Goal: Task Accomplishment & Management: Manage account settings

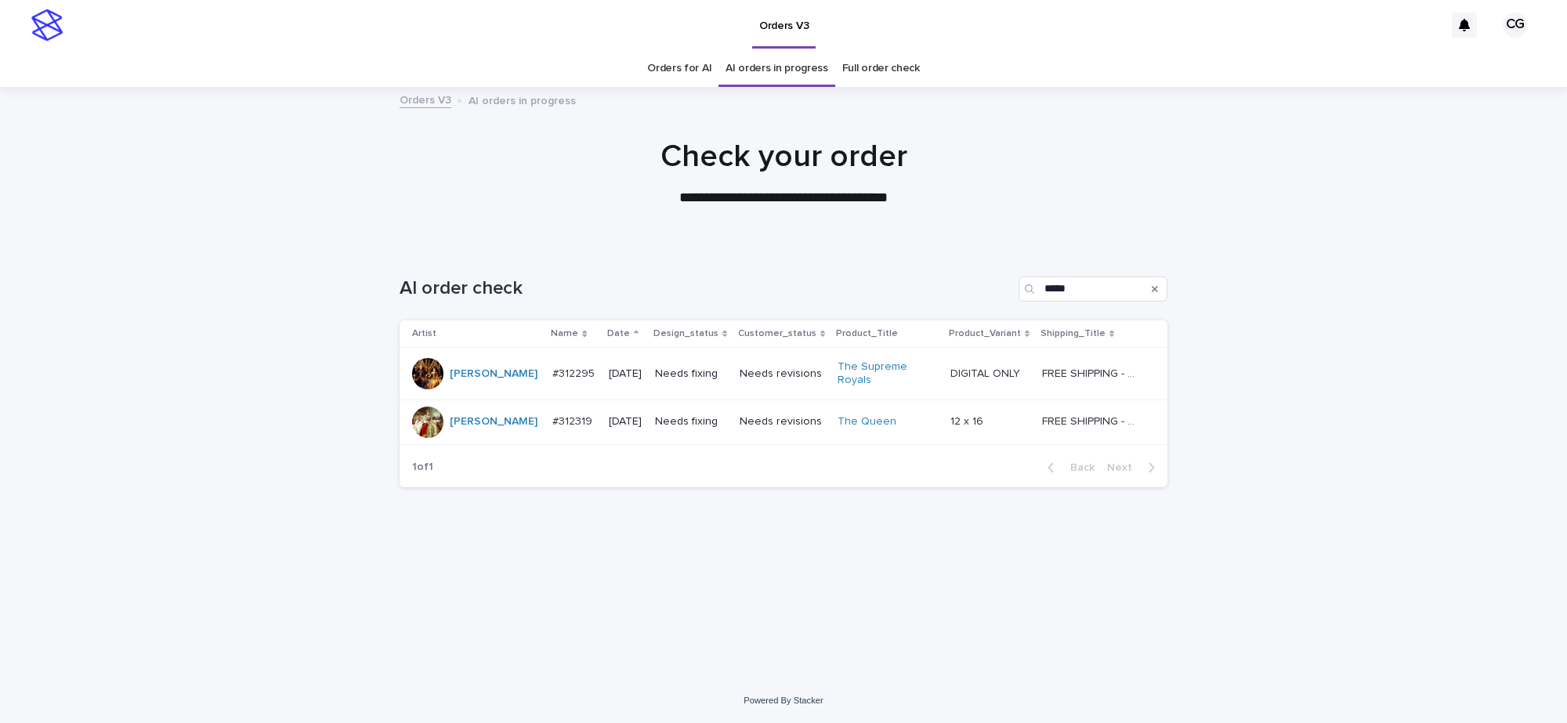
click at [711, 370] on p "Needs fixing" at bounding box center [691, 373] width 72 height 13
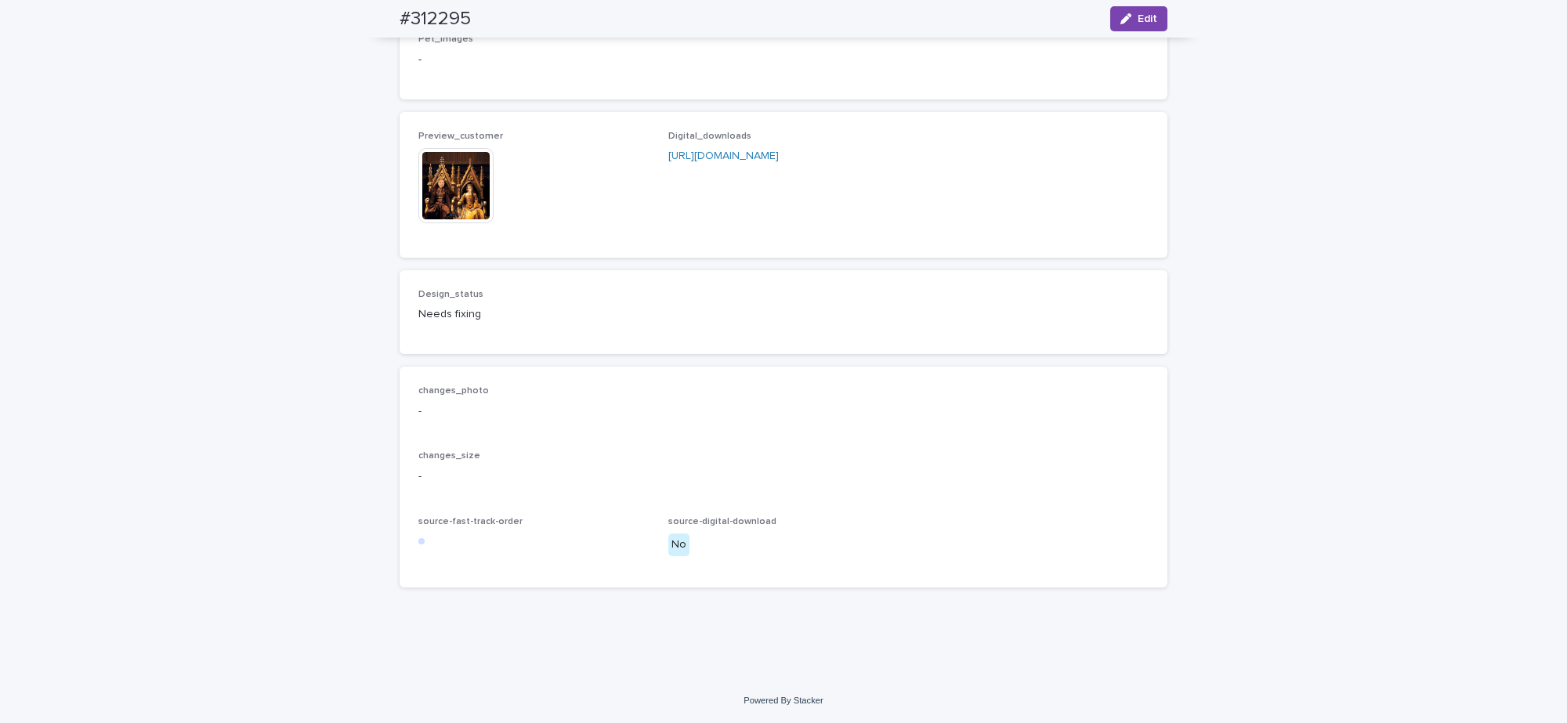
scroll to position [1271, 0]
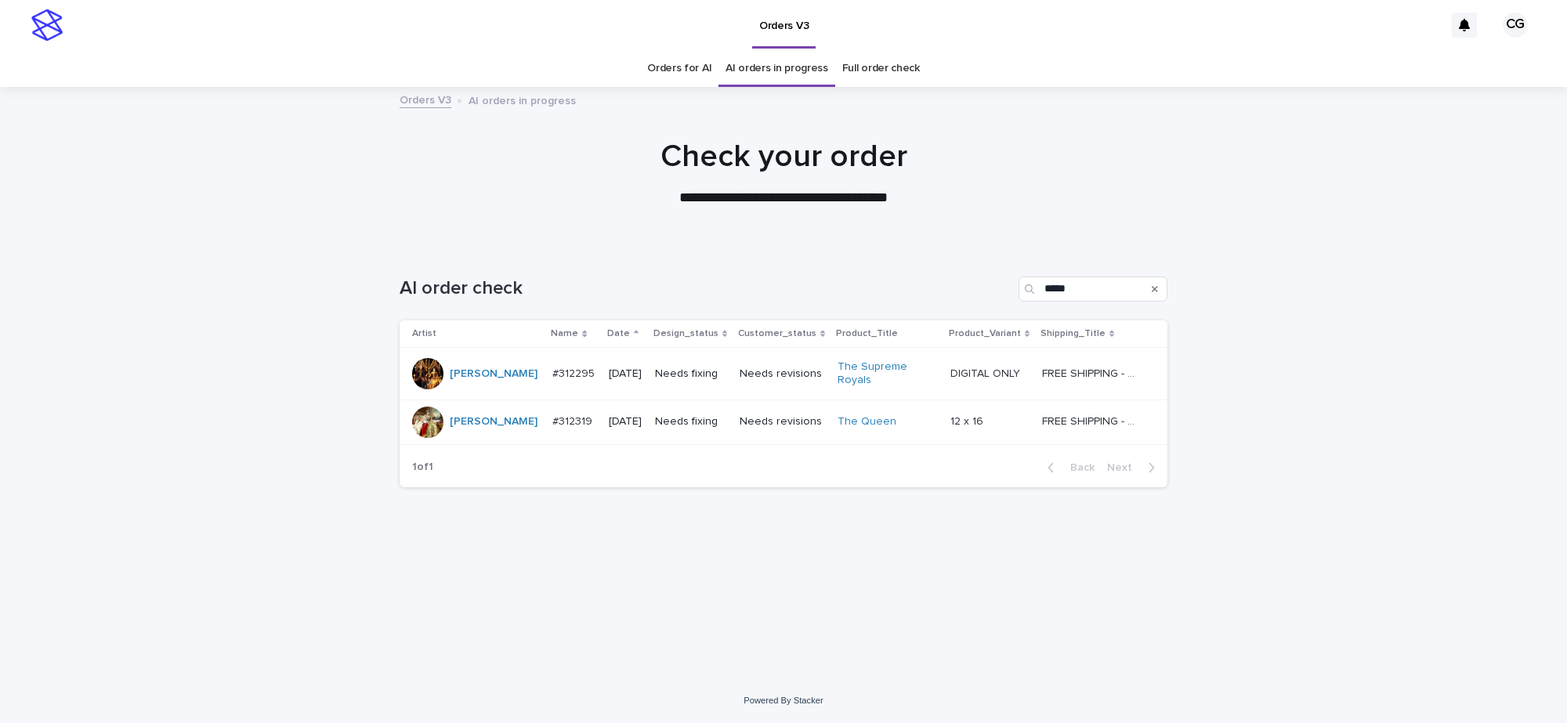
click at [682, 369] on p "Needs fixing" at bounding box center [691, 373] width 72 height 13
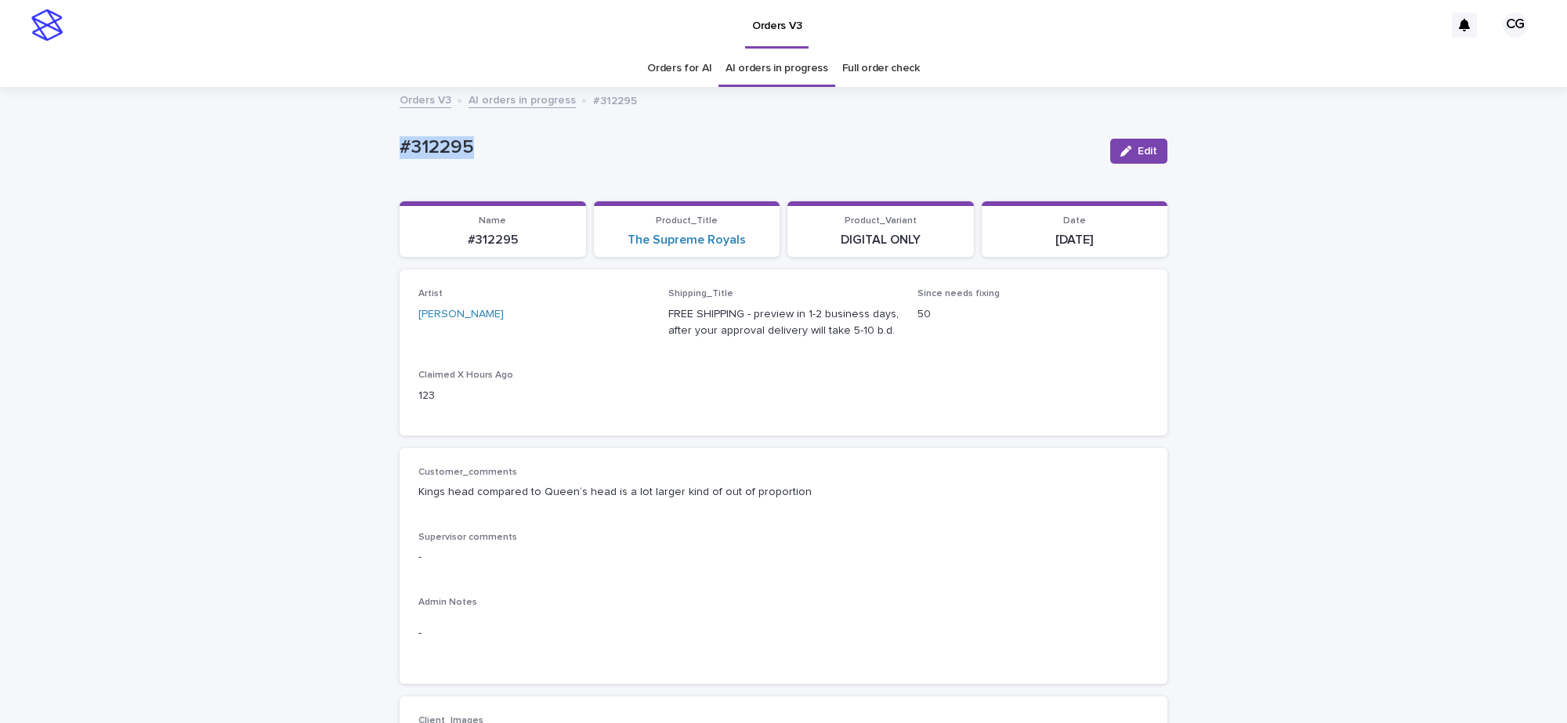
drag, startPoint x: 389, startPoint y: 157, endPoint x: 479, endPoint y: 135, distance: 92.9
click at [476, 146] on div "#312295" at bounding box center [749, 150] width 698 height 29
copy p "#312295"
drag, startPoint x: 1156, startPoint y: 150, endPoint x: 1166, endPoint y: 84, distance: 66.6
click at [1156, 150] on button "Edit" at bounding box center [1138, 151] width 57 height 25
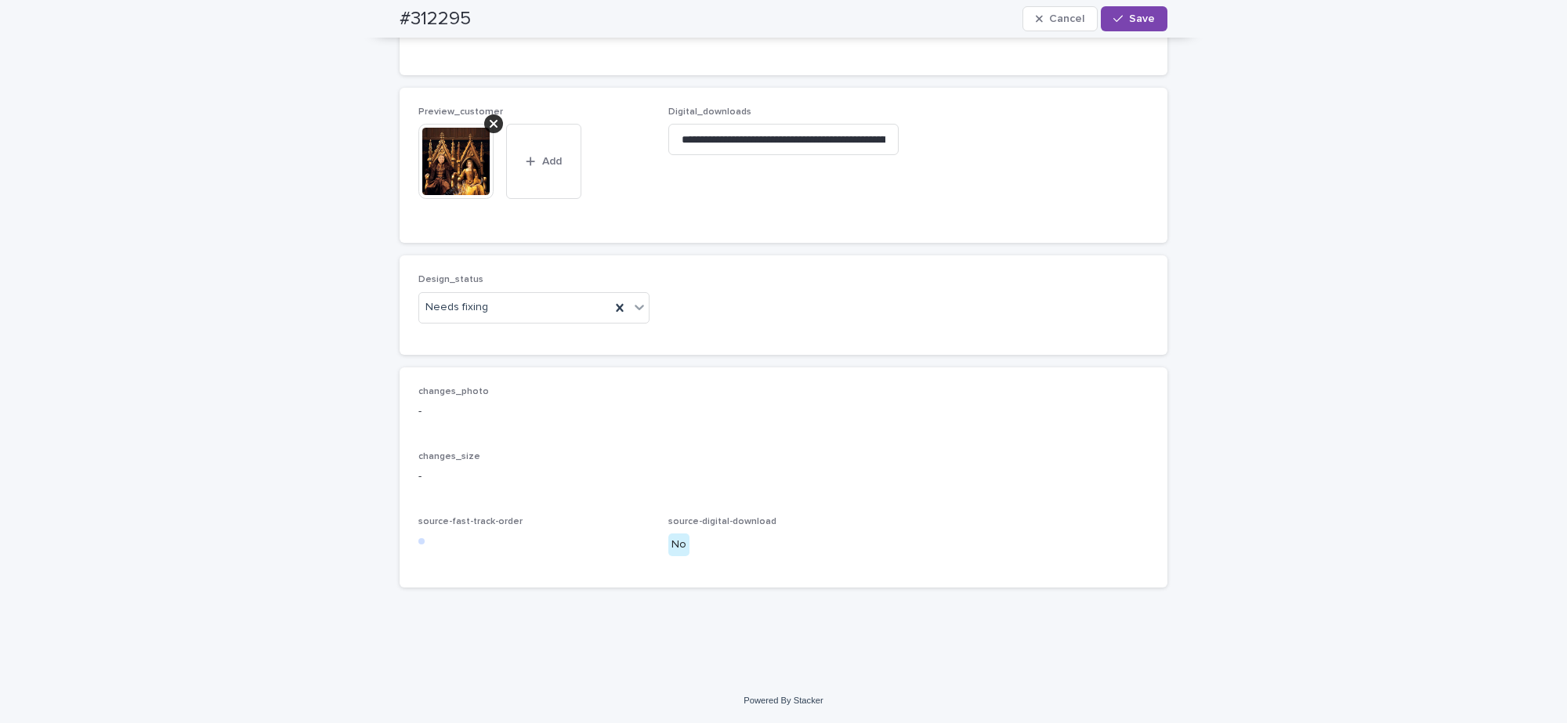
scroll to position [1175, 0]
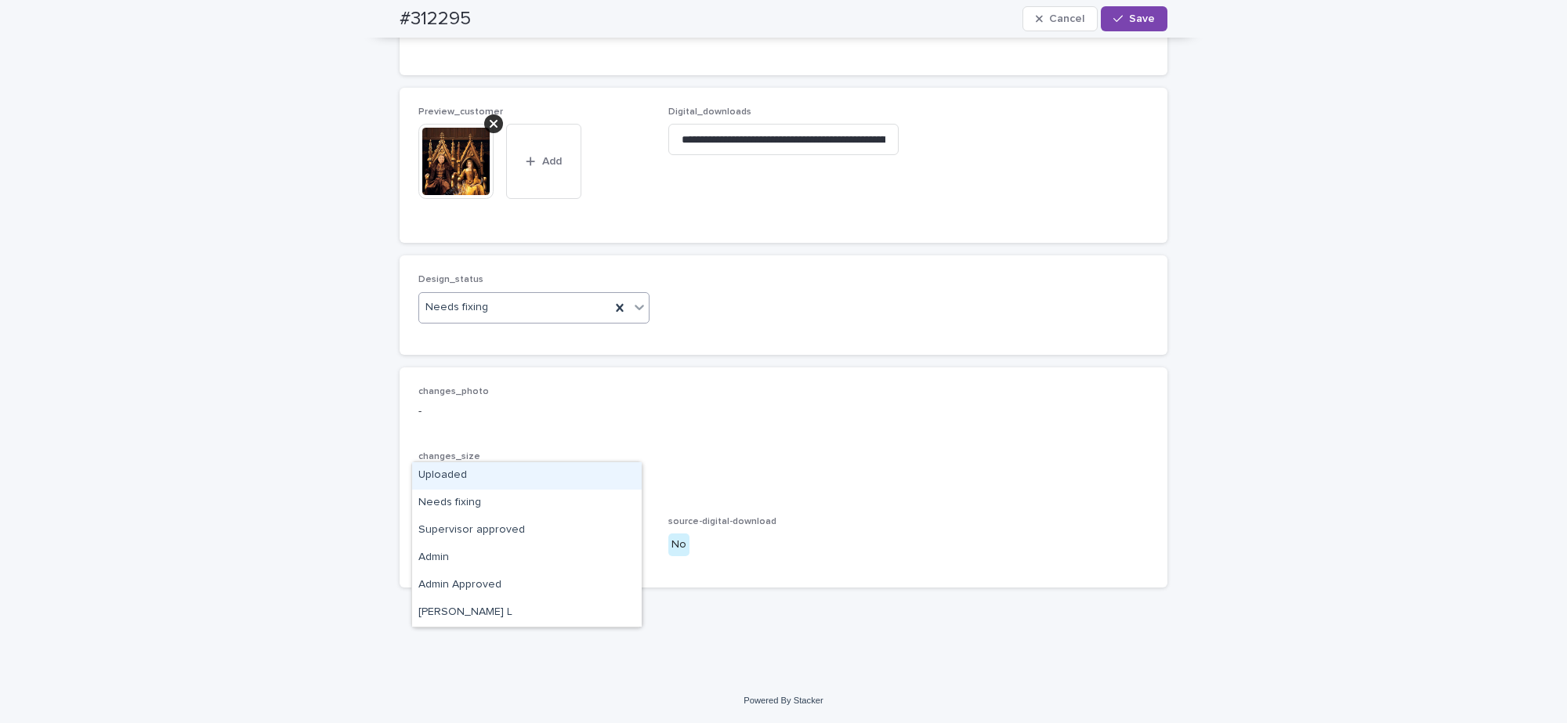
drag, startPoint x: 447, startPoint y: 476, endPoint x: 480, endPoint y: 376, distance: 105.5
click at [447, 478] on div "Uploaded" at bounding box center [527, 475] width 230 height 27
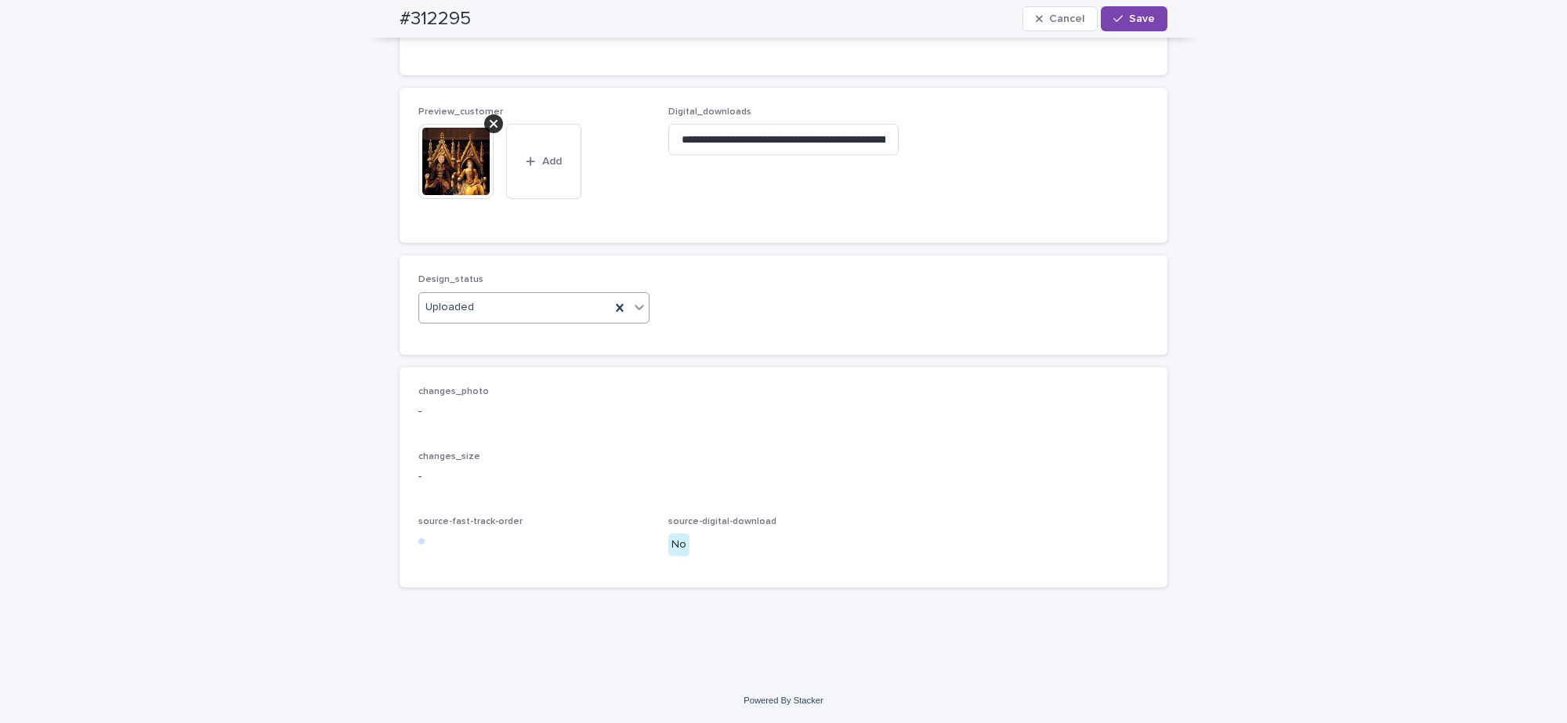
click at [490, 130] on icon at bounding box center [494, 124] width 8 height 13
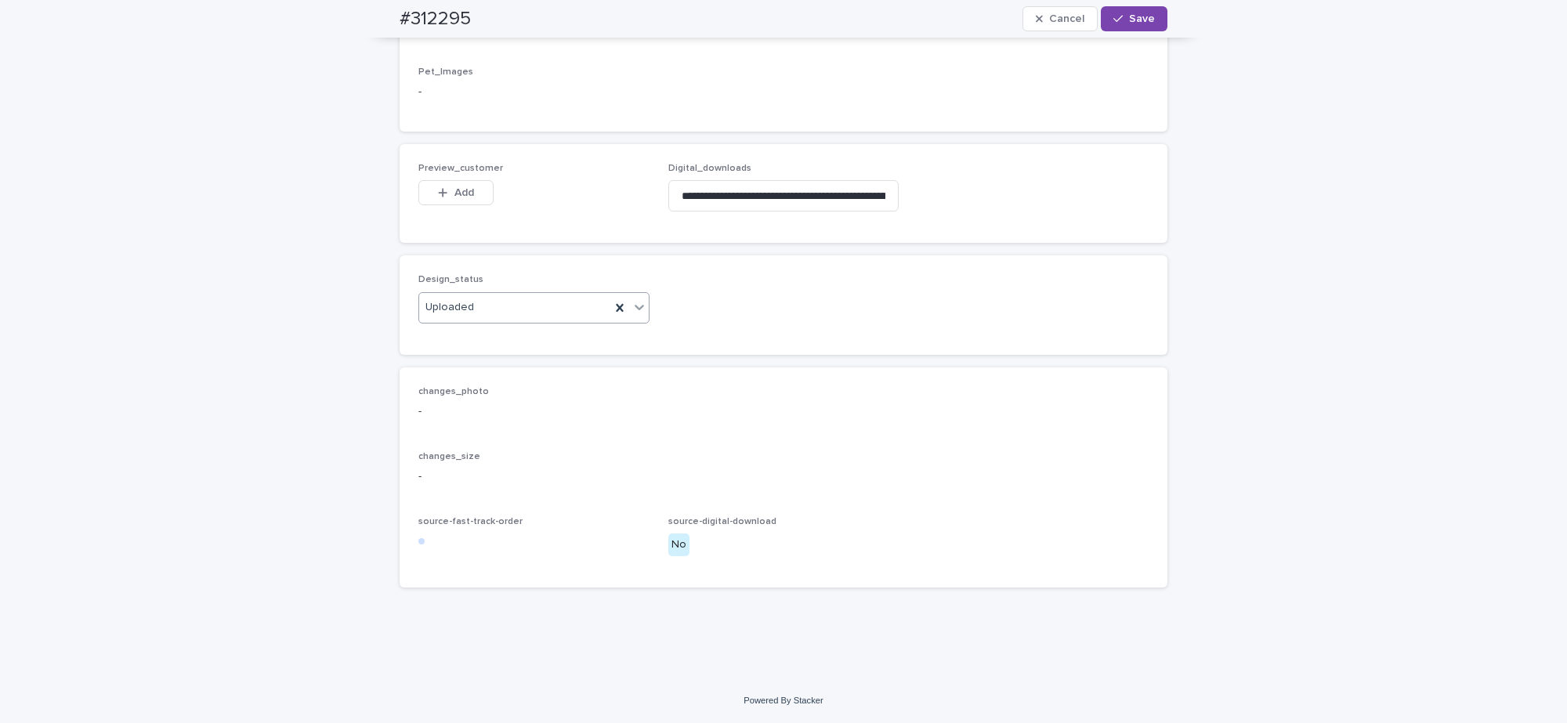
drag, startPoint x: 456, startPoint y: 275, endPoint x: 518, endPoint y: 249, distance: 67.1
click at [455, 198] on span "Add" at bounding box center [464, 192] width 20 height 11
click at [438, 198] on icon "button" at bounding box center [442, 192] width 9 height 11
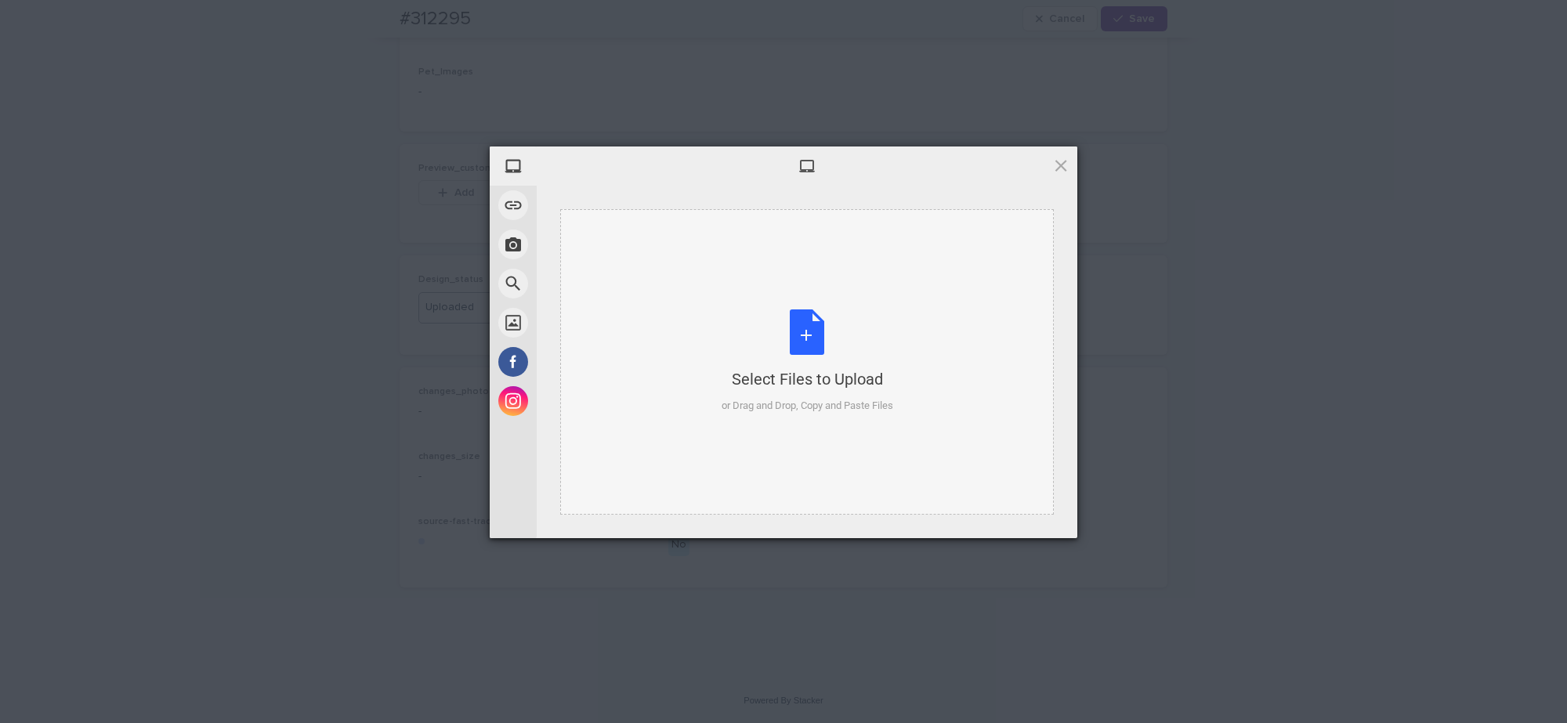
click at [776, 335] on div "Select Files to Upload or Drag and Drop, Copy and Paste Files" at bounding box center [808, 361] width 172 height 104
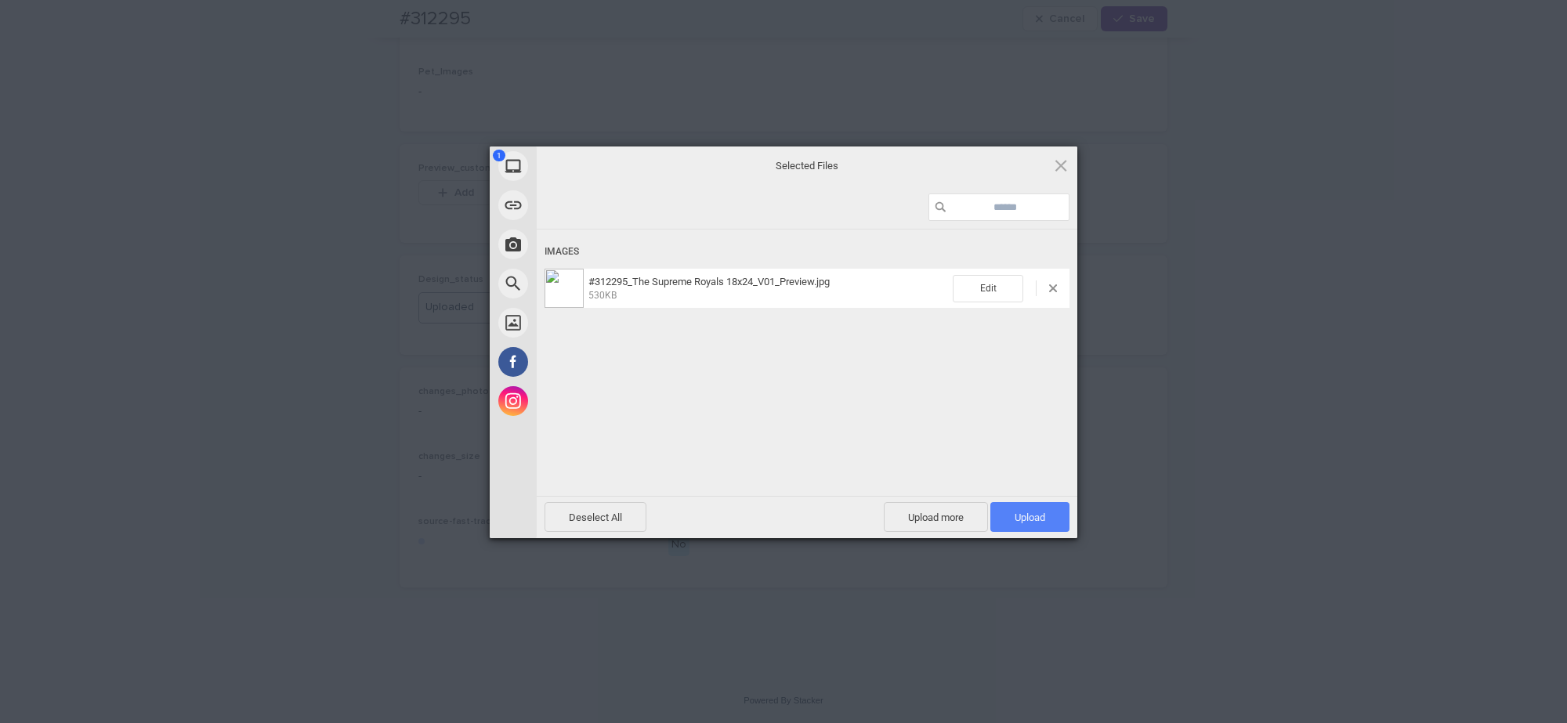
click at [1031, 514] on span "Upload 1" at bounding box center [1030, 518] width 31 height 12
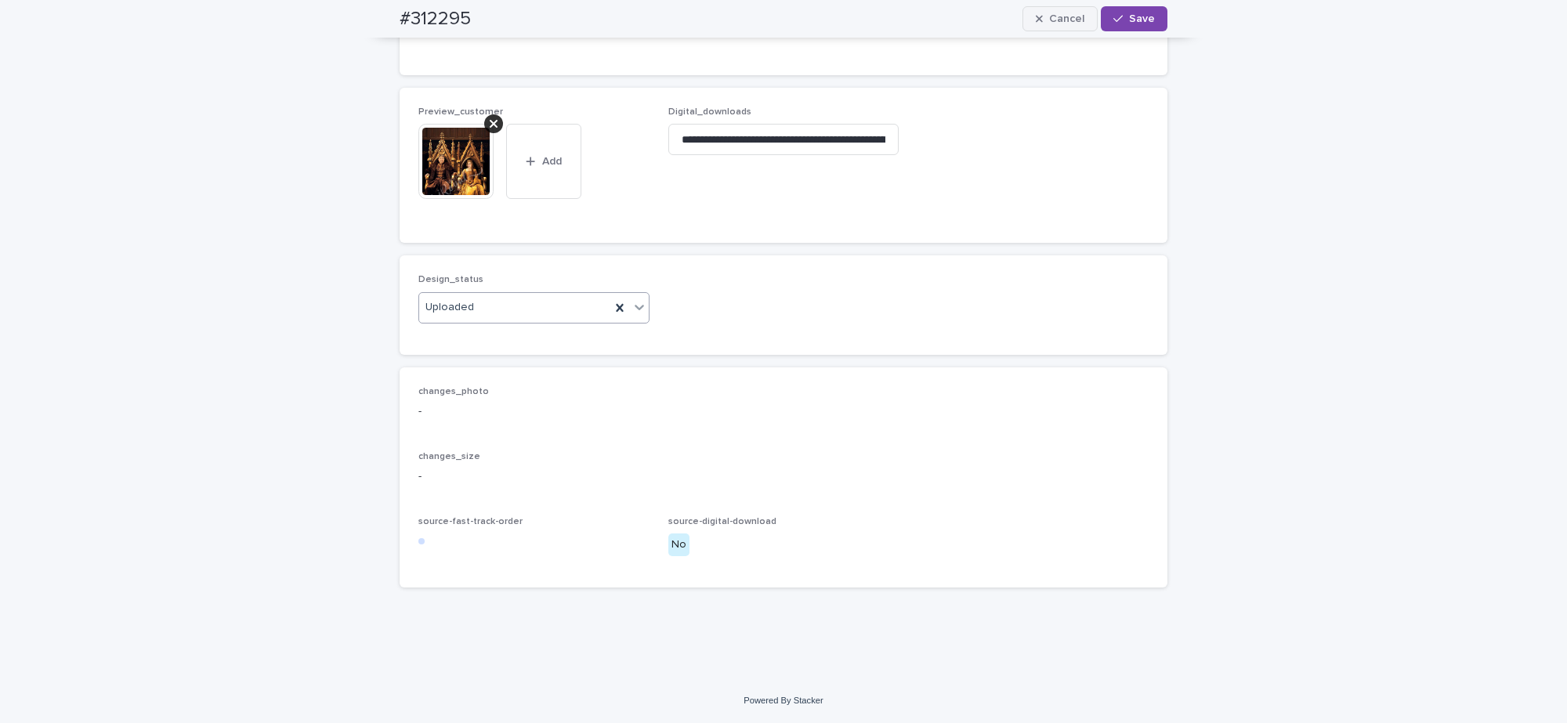
drag, startPoint x: 1123, startPoint y: 16, endPoint x: 1052, endPoint y: 8, distance: 71.0
click at [1122, 18] on button "Save" at bounding box center [1134, 18] width 67 height 25
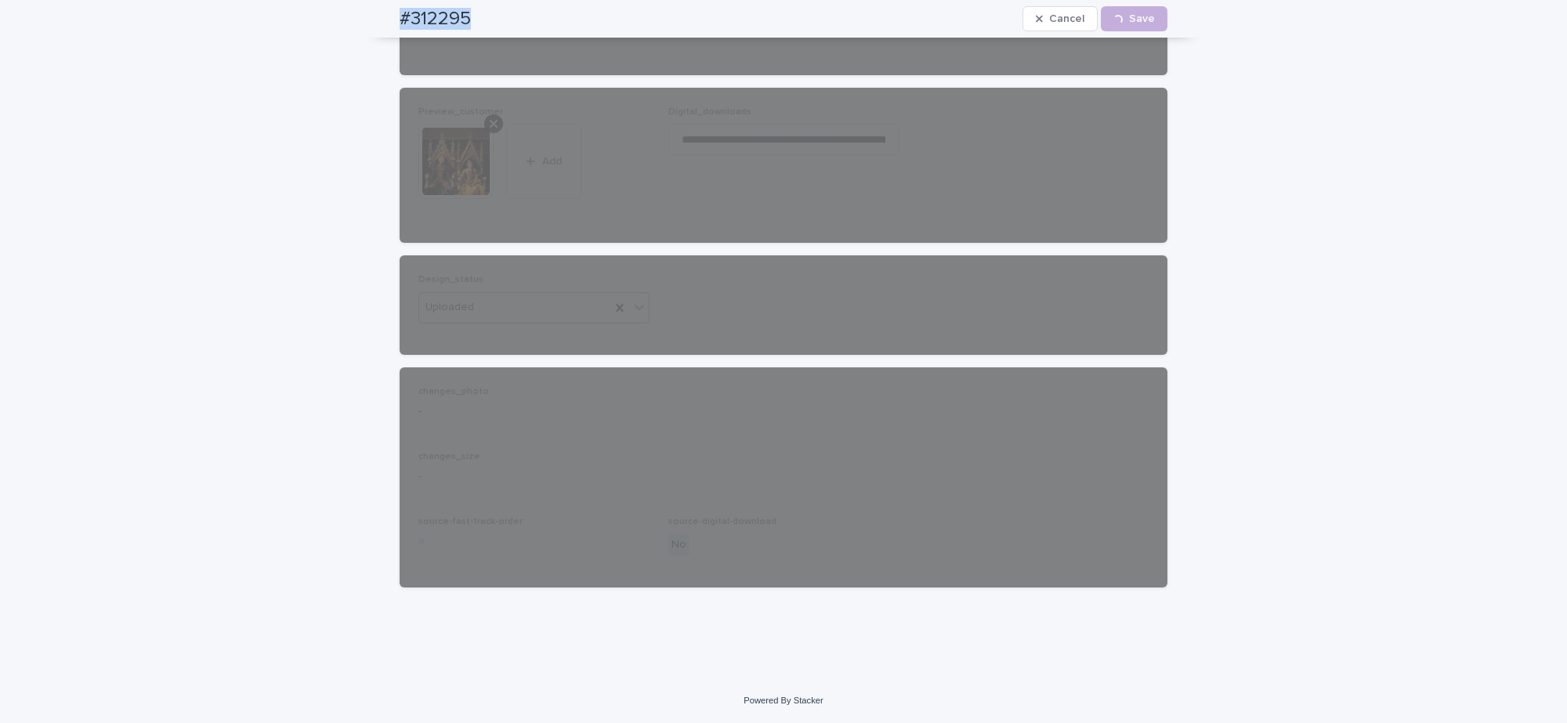
drag, startPoint x: 424, startPoint y: 13, endPoint x: 483, endPoint y: 1, distance: 60.8
click at [484, 5] on div "#312295 Cancel Loading... Save" at bounding box center [783, 19] width 843 height 38
copy h2 "#312295"
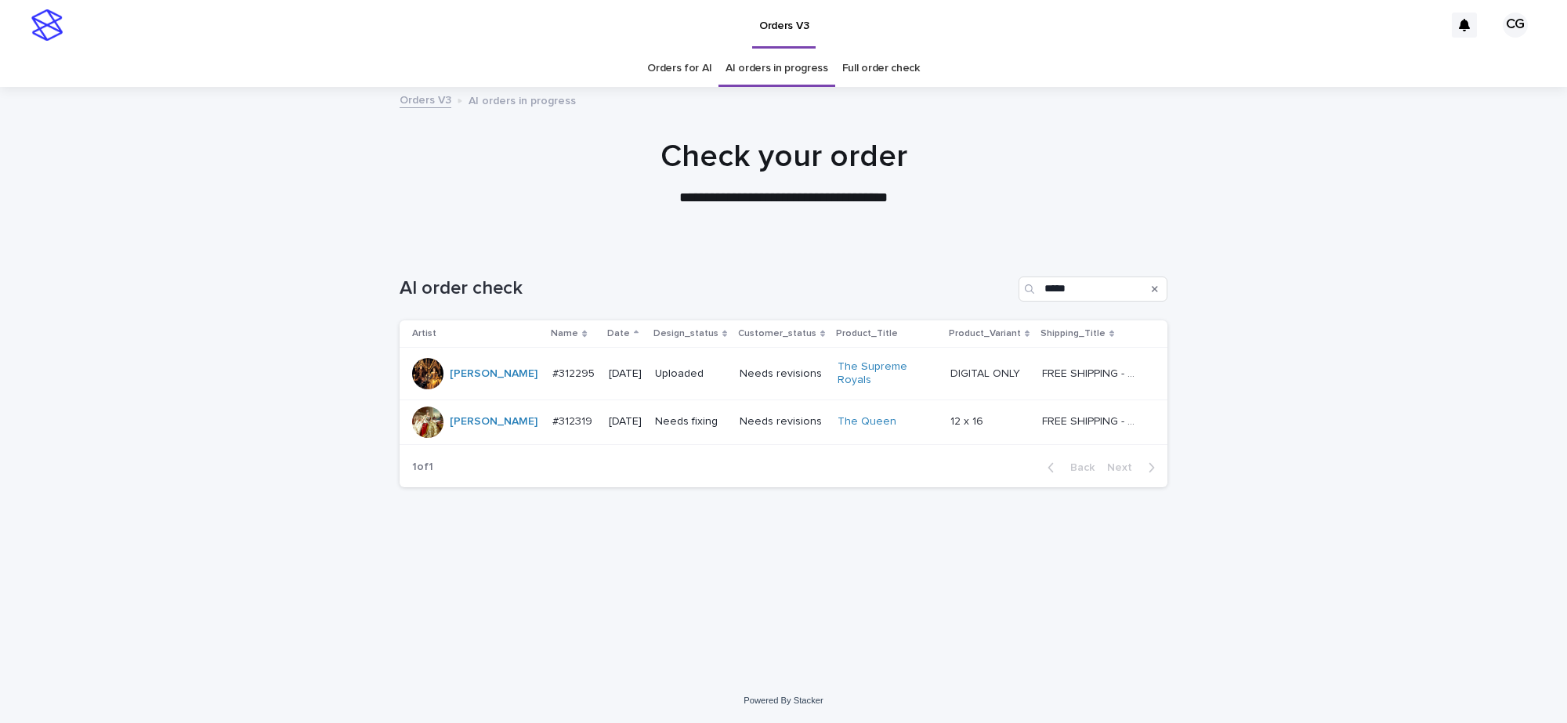
click at [675, 418] on p "Needs fixing" at bounding box center [691, 421] width 72 height 13
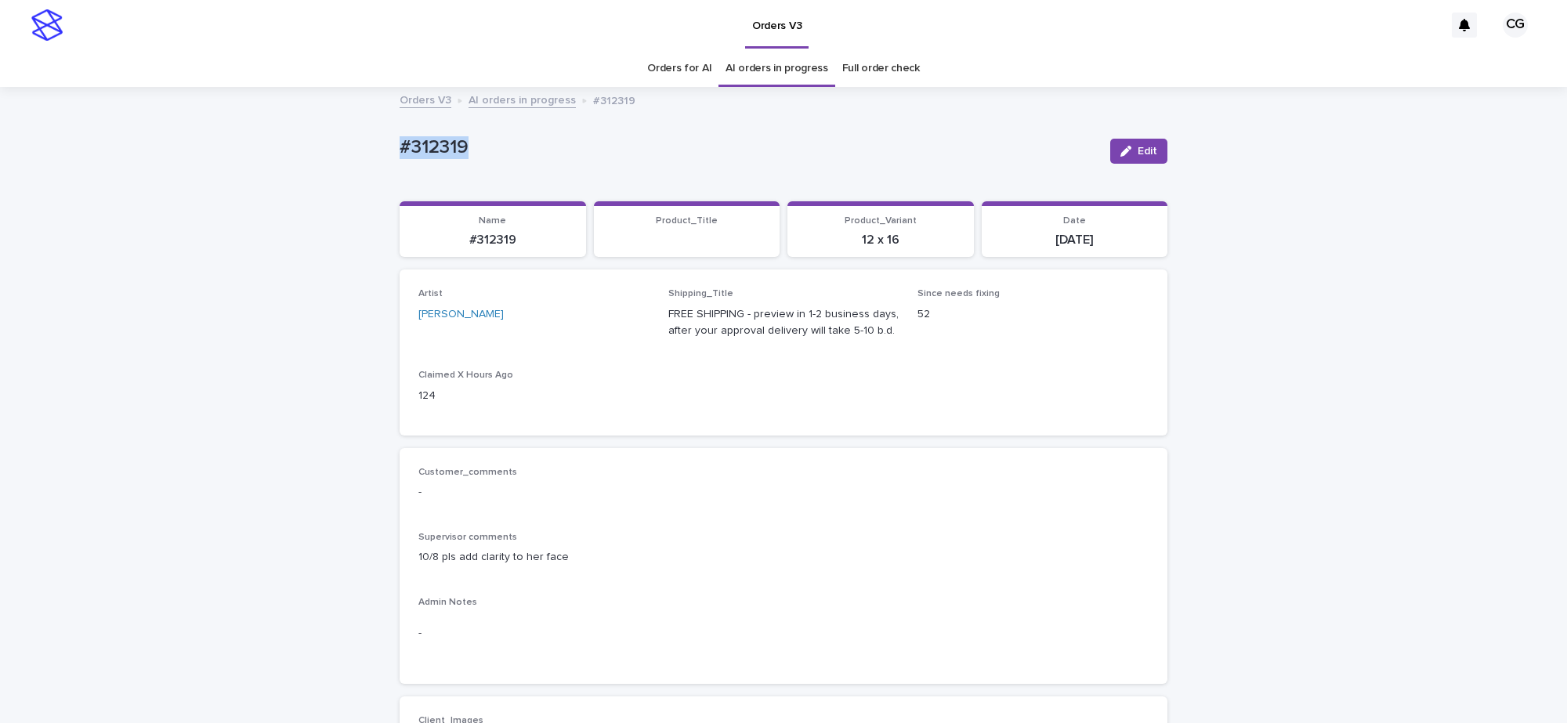
drag, startPoint x: 417, startPoint y: 154, endPoint x: 499, endPoint y: 137, distance: 83.9
copy p "#312319"
drag, startPoint x: 1120, startPoint y: 143, endPoint x: 1137, endPoint y: 102, distance: 44.7
click at [1119, 143] on button "Edit" at bounding box center [1138, 151] width 57 height 25
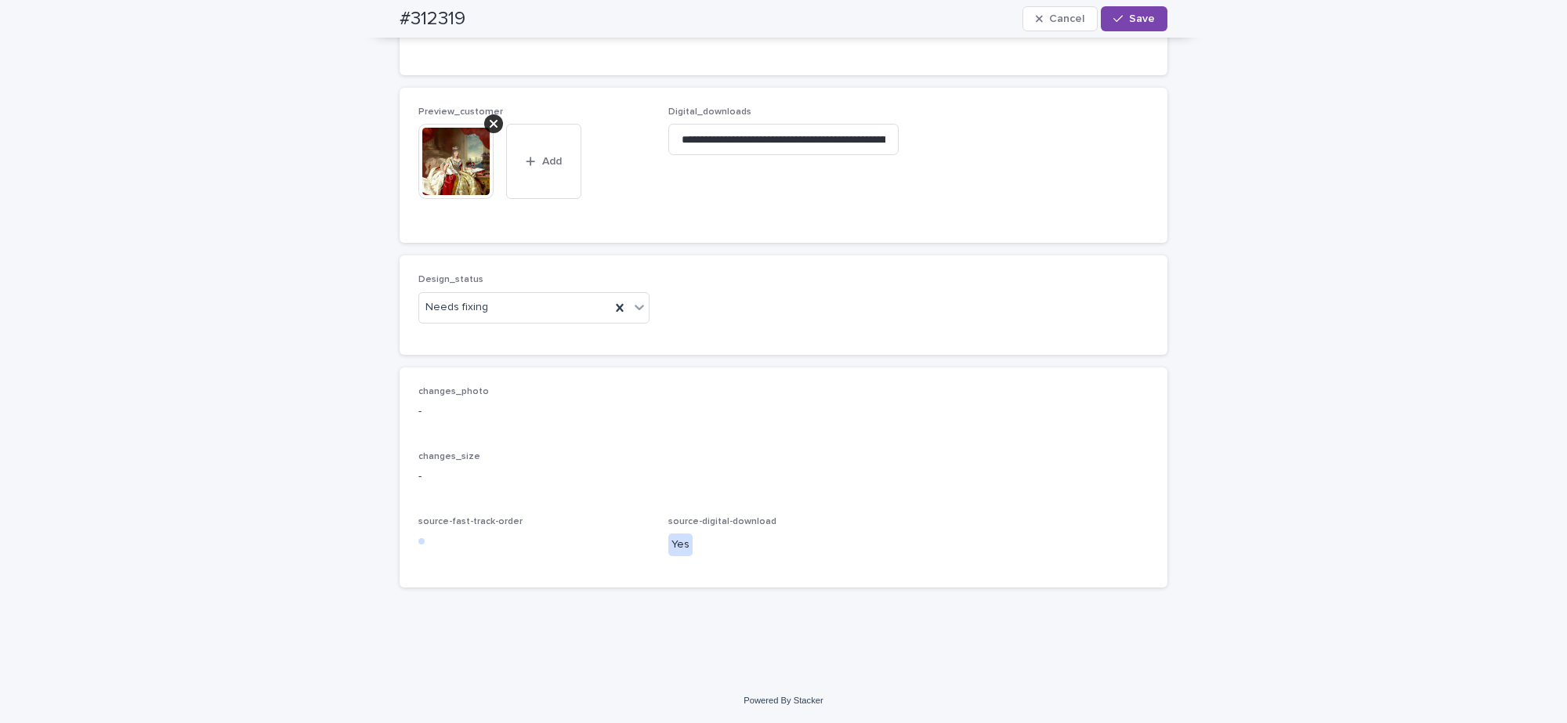
scroll to position [1035, 0]
drag, startPoint x: 470, startPoint y: 312, endPoint x: 463, endPoint y: 343, distance: 32.1
drag, startPoint x: 462, startPoint y: 338, endPoint x: 463, endPoint y: 329, distance: 9.4
click at [461, 338] on div "Uploaded" at bounding box center [527, 338] width 230 height 27
click at [490, 119] on icon at bounding box center [494, 124] width 8 height 13
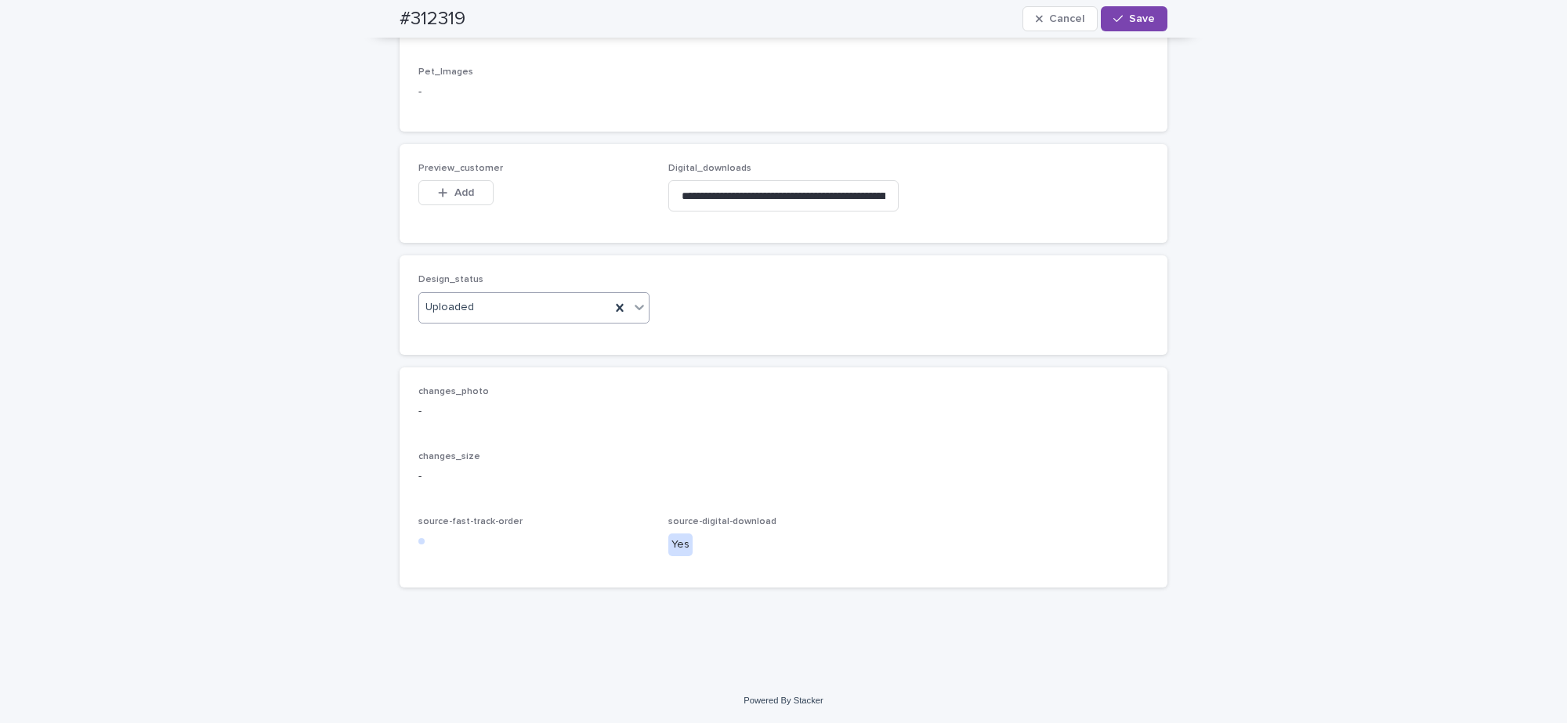
scroll to position [978, 0]
drag, startPoint x: 452, startPoint y: 189, endPoint x: 472, endPoint y: 163, distance: 32.4
click at [454, 188] on span "Add" at bounding box center [464, 192] width 20 height 11
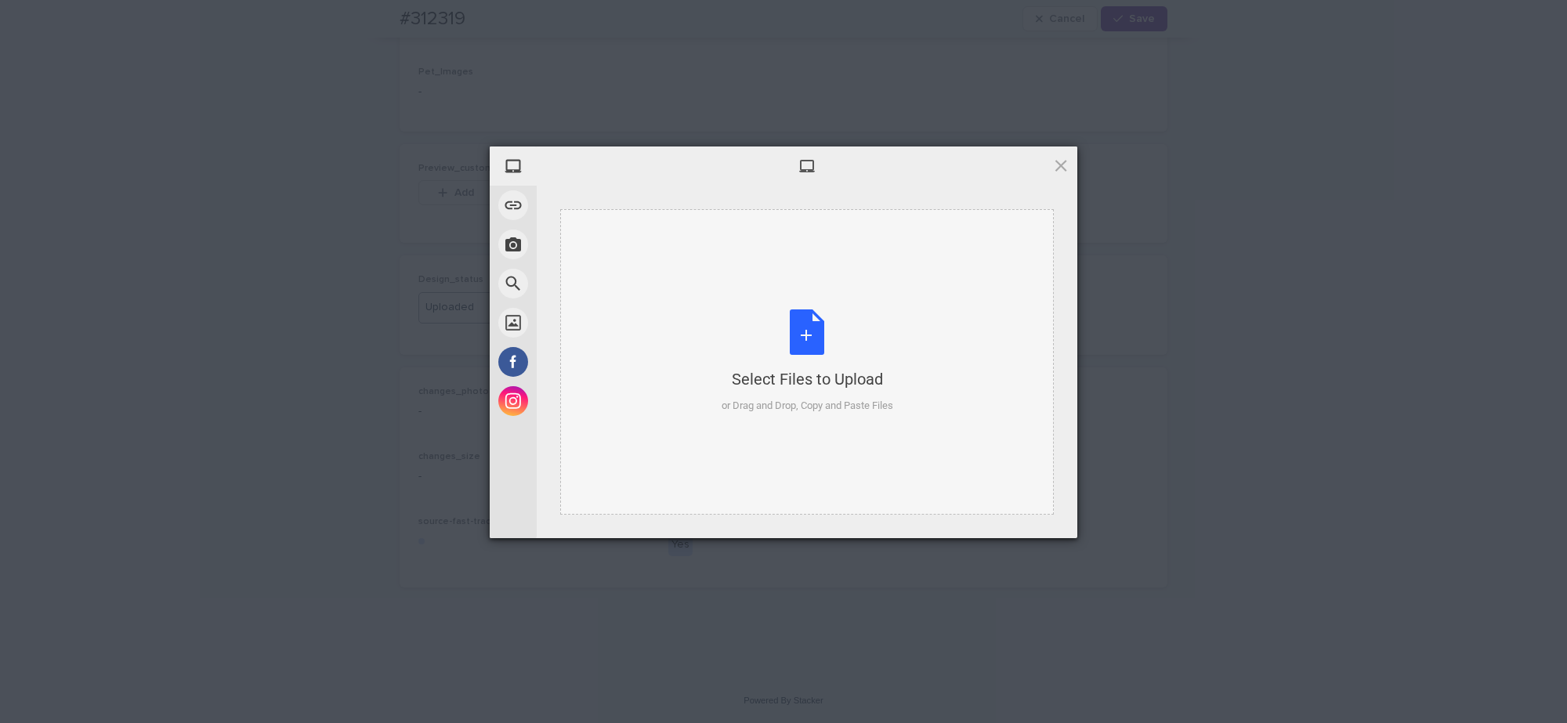
click at [794, 284] on div "Select Files to Upload or Drag and Drop, Copy and Paste Files" at bounding box center [807, 362] width 494 height 306
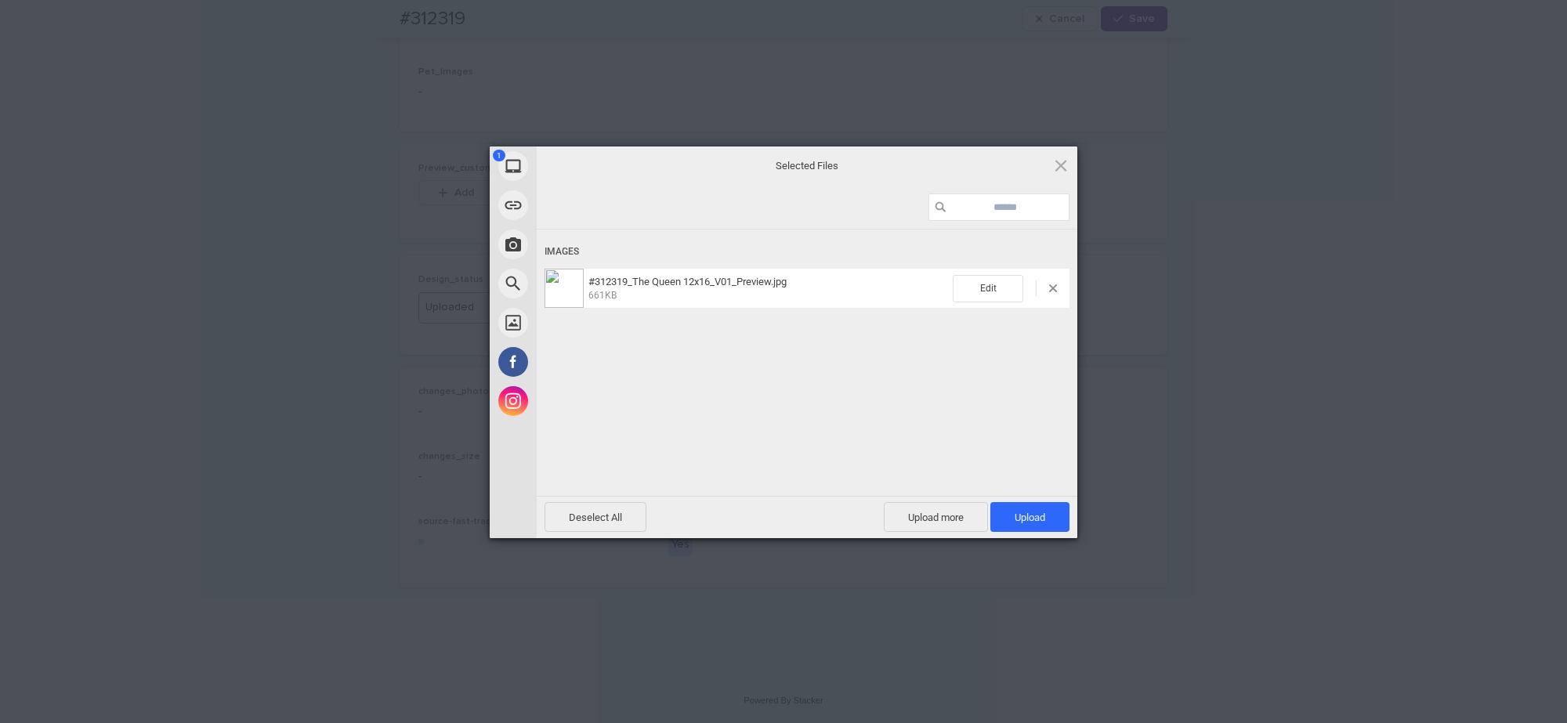
click at [1029, 512] on span "Upload 1" at bounding box center [1030, 518] width 31 height 12
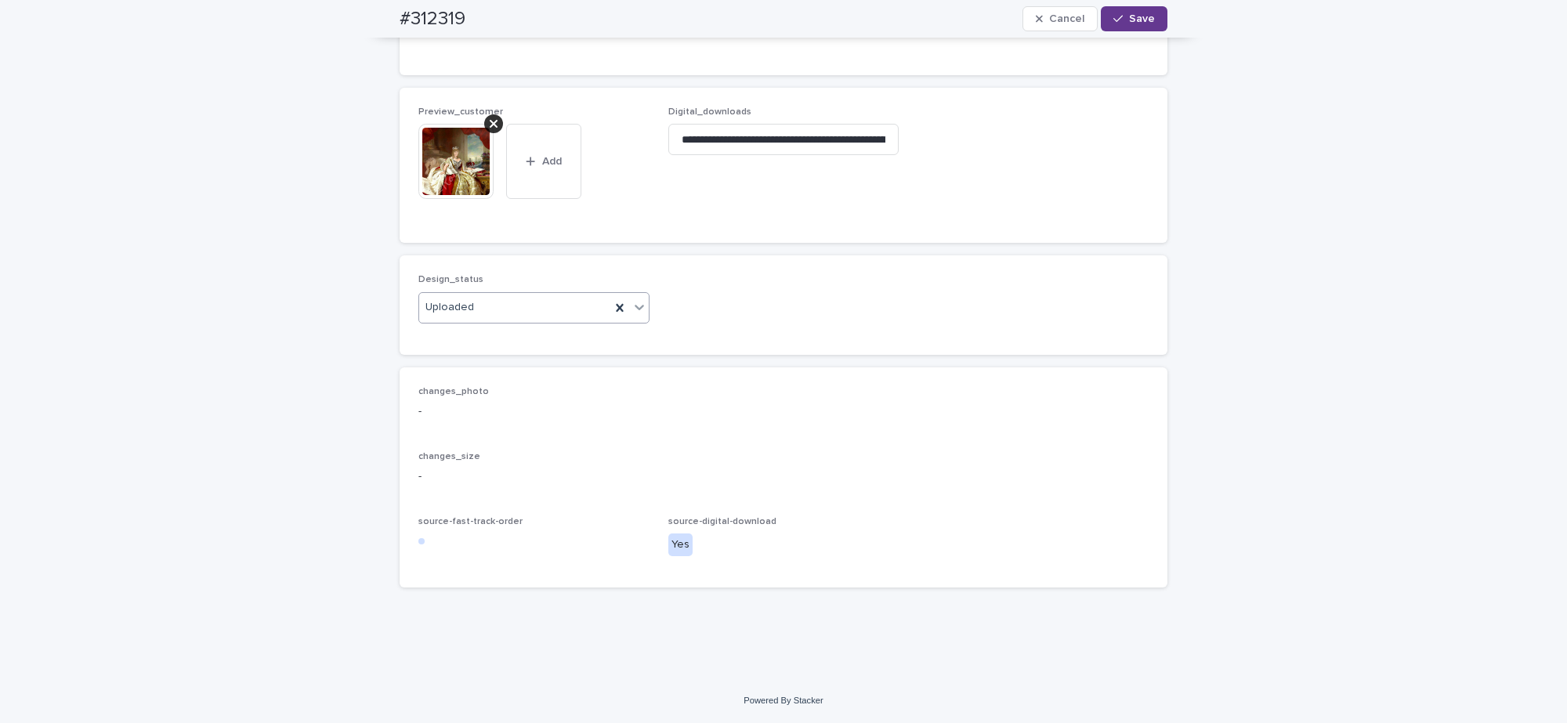
drag, startPoint x: 1129, startPoint y: 31, endPoint x: 1114, endPoint y: 30, distance: 15.0
click at [1129, 31] on div "#312319 Cancel Save" at bounding box center [784, 19] width 768 height 38
click at [1129, 10] on button "Save" at bounding box center [1134, 18] width 67 height 25
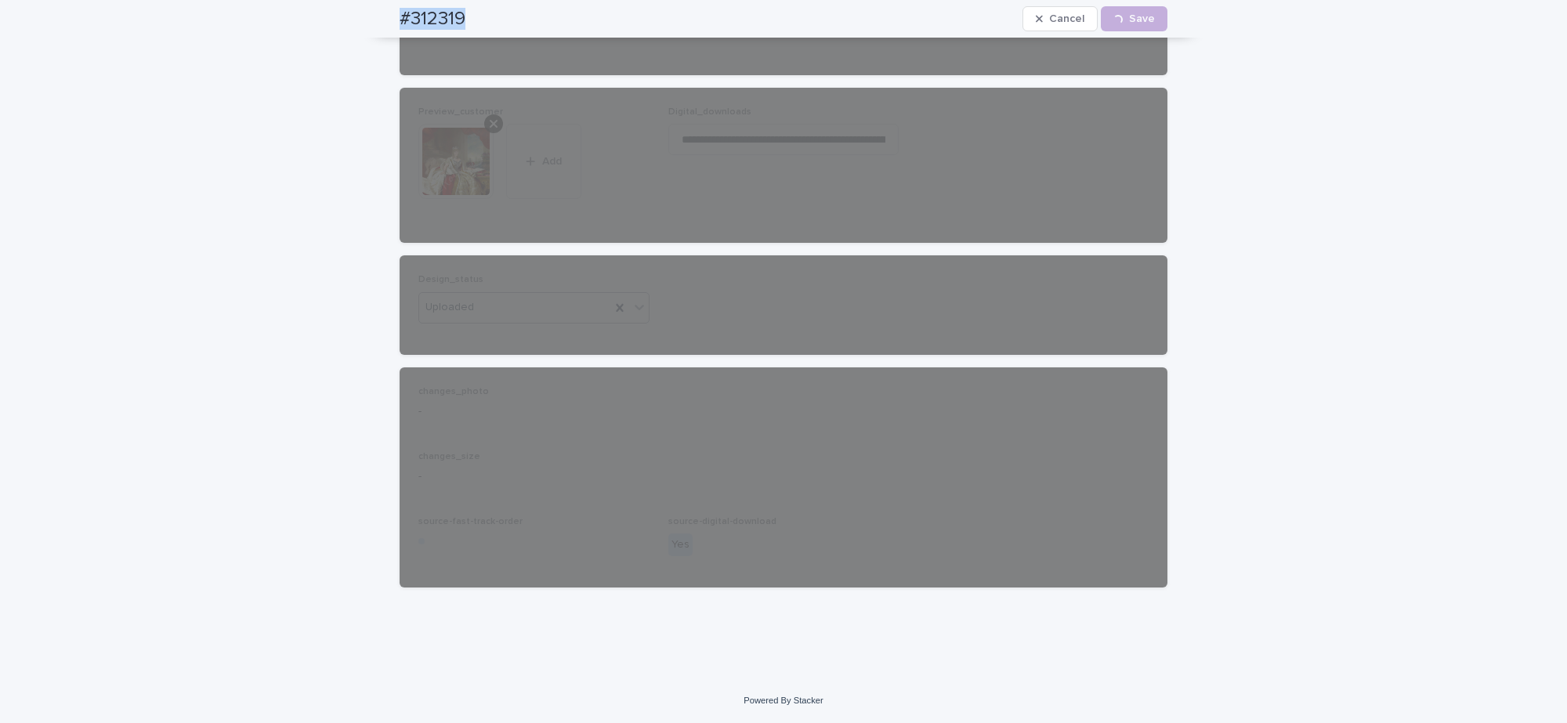
drag, startPoint x: 377, startPoint y: 16, endPoint x: 508, endPoint y: 5, distance: 131.3
click at [508, 5] on div "#312319 Cancel Loading... Save" at bounding box center [783, 19] width 843 height 38
copy h2 "#312319"
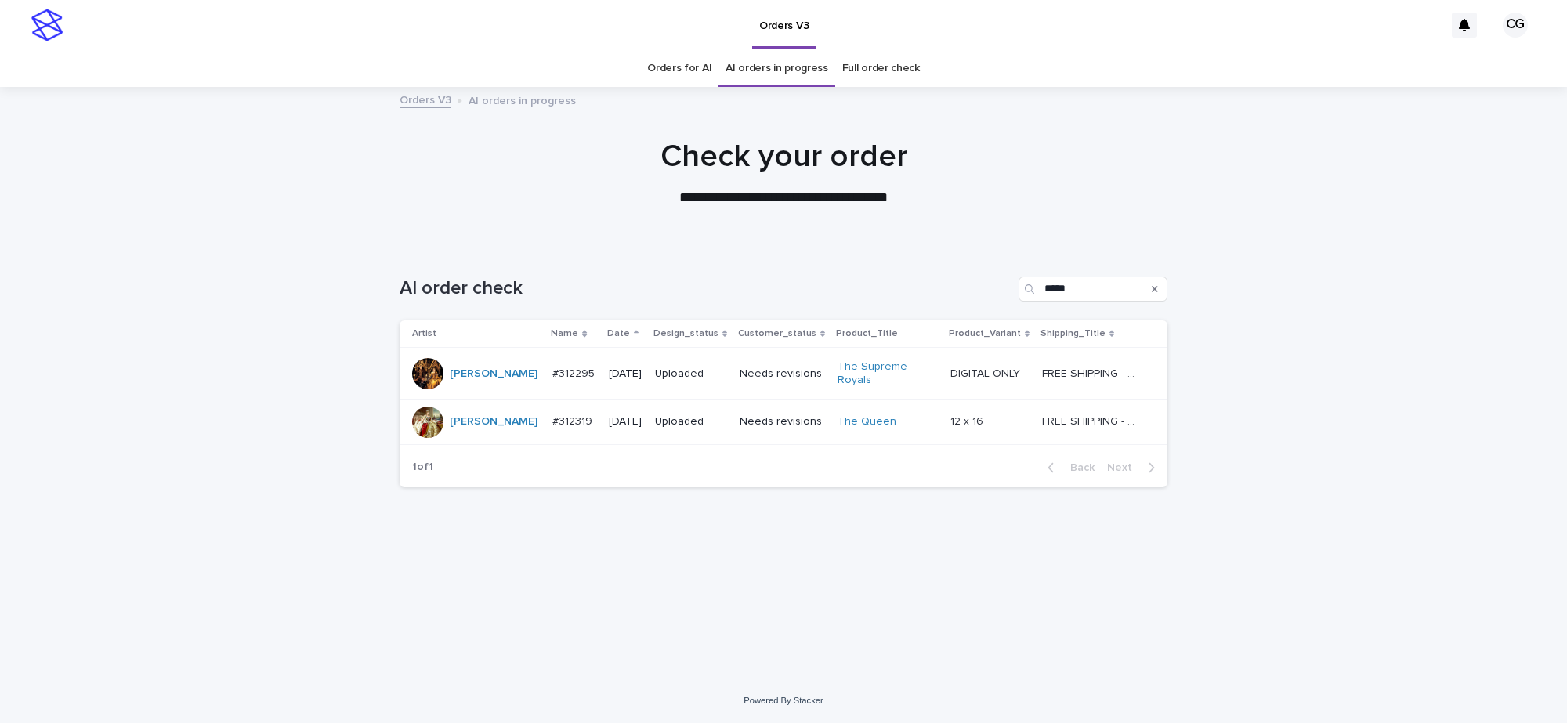
click at [687, 61] on link "Orders for AI" at bounding box center [679, 68] width 64 height 37
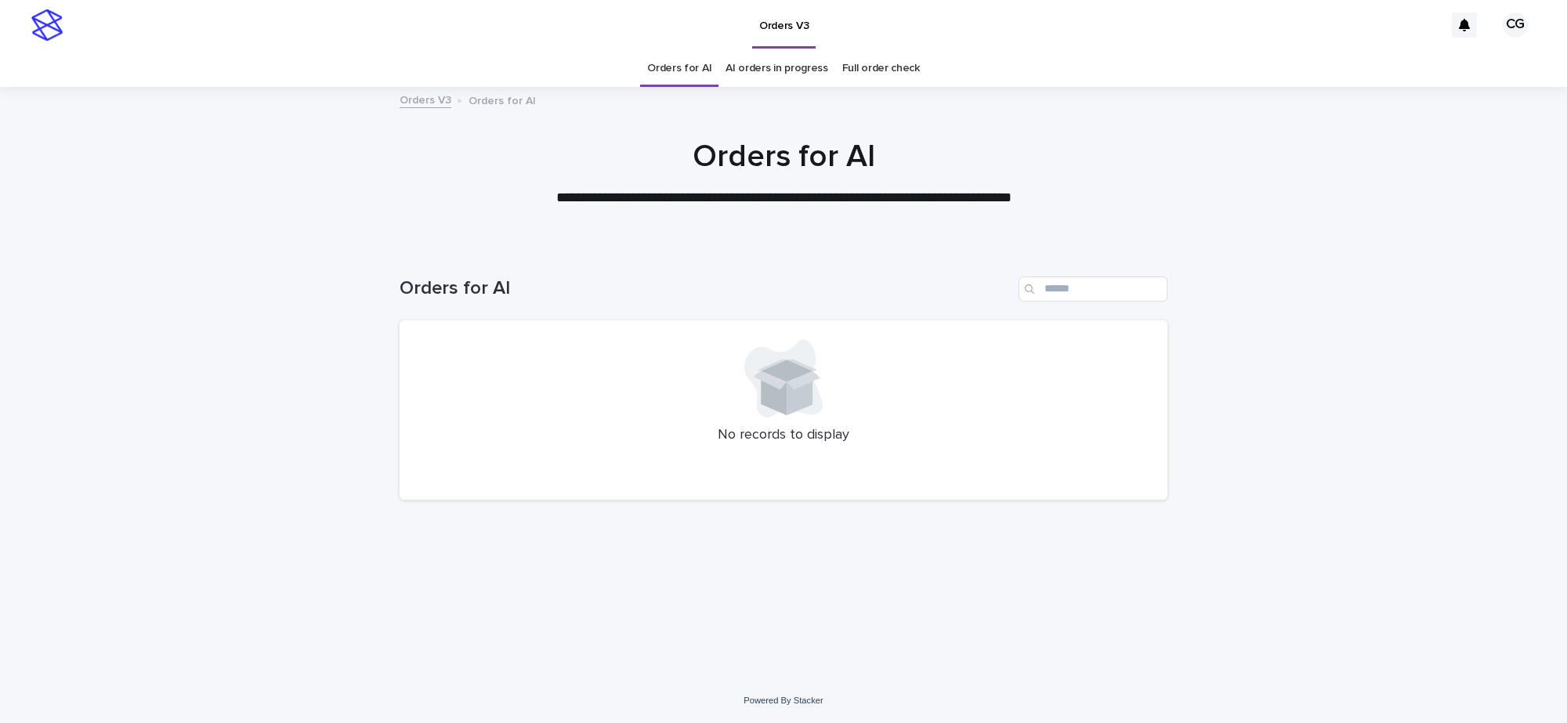
click at [777, 79] on link "AI orders in progress" at bounding box center [776, 68] width 103 height 37
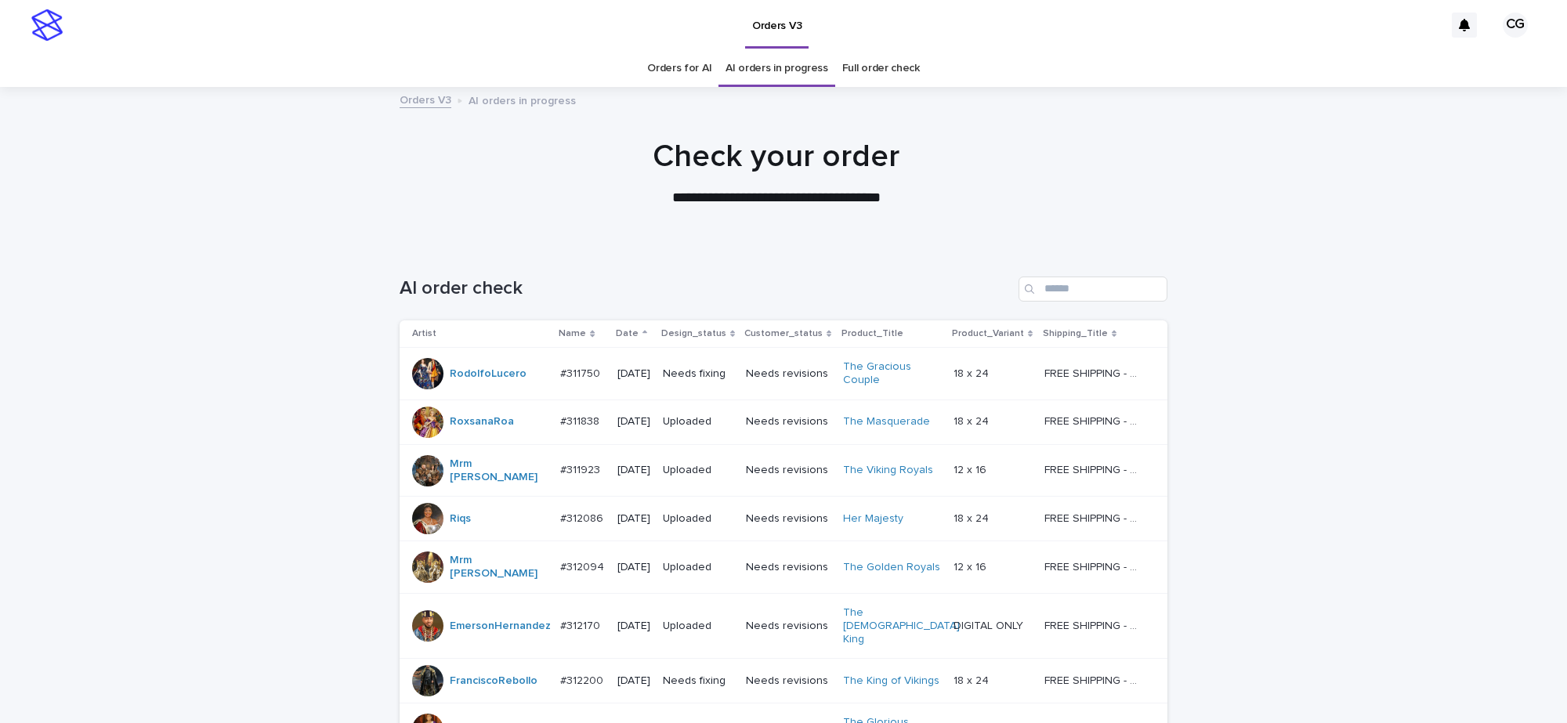
click at [345, 197] on div "**********" at bounding box center [776, 173] width 1552 height 71
click at [623, 325] on p "Date" at bounding box center [627, 333] width 23 height 17
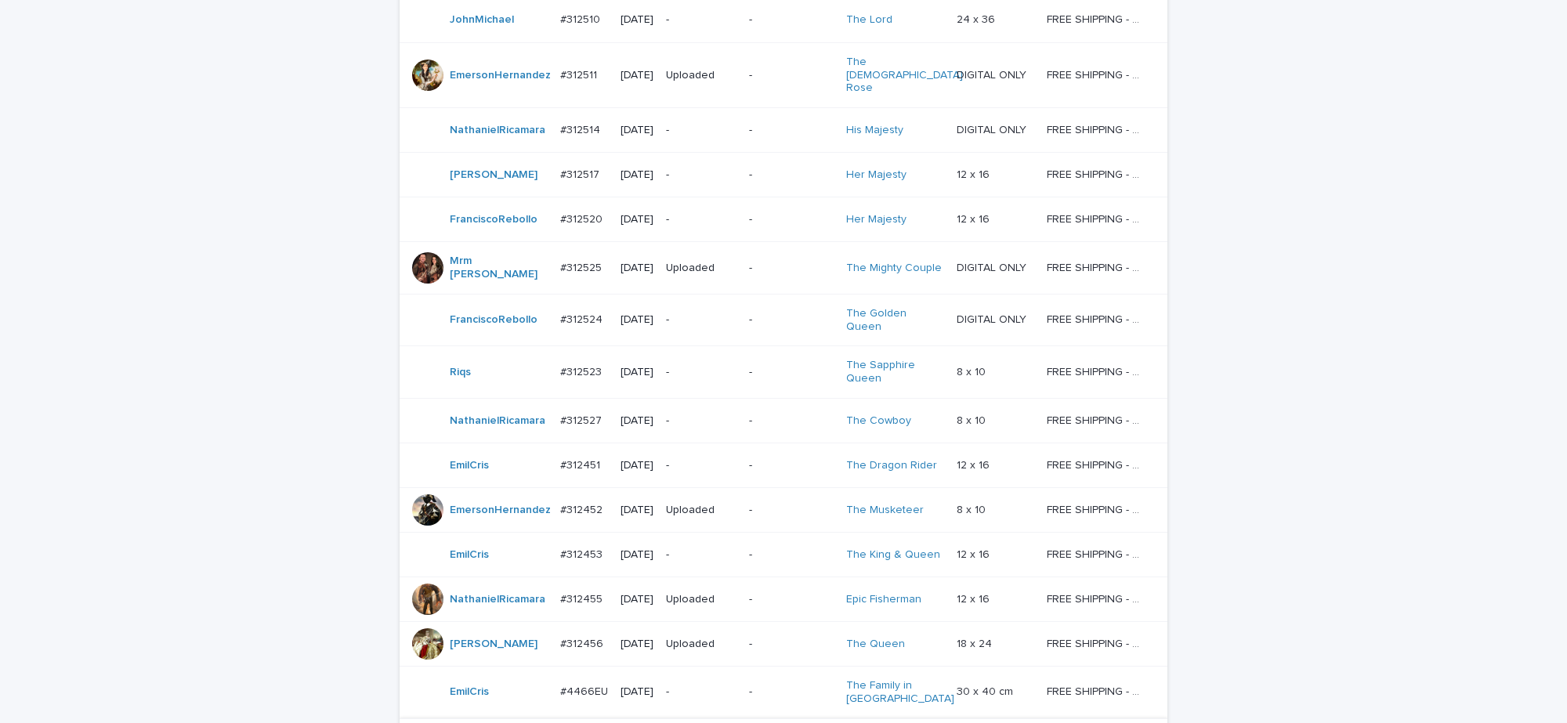
scroll to position [1244, 0]
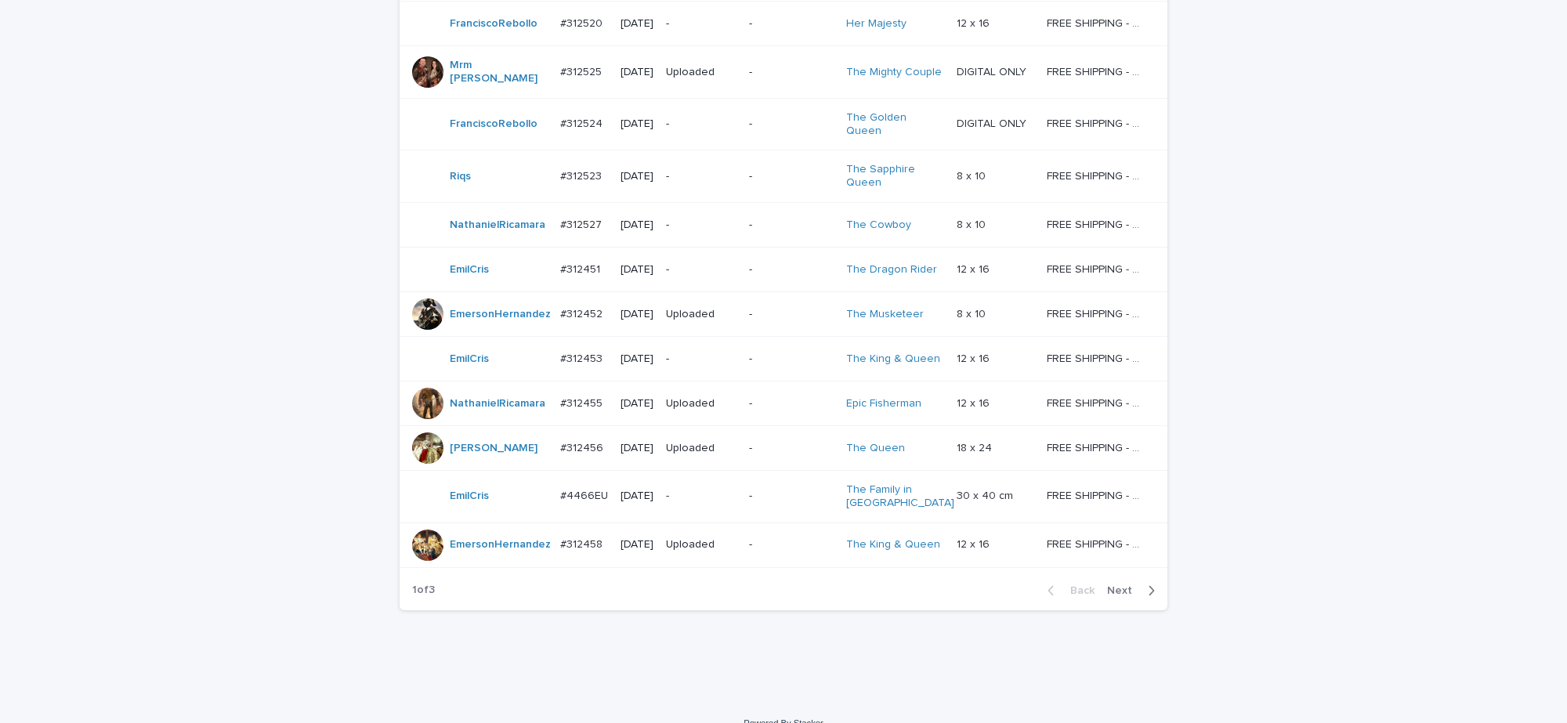
click at [752, 523] on td "-" at bounding box center [791, 545] width 96 height 45
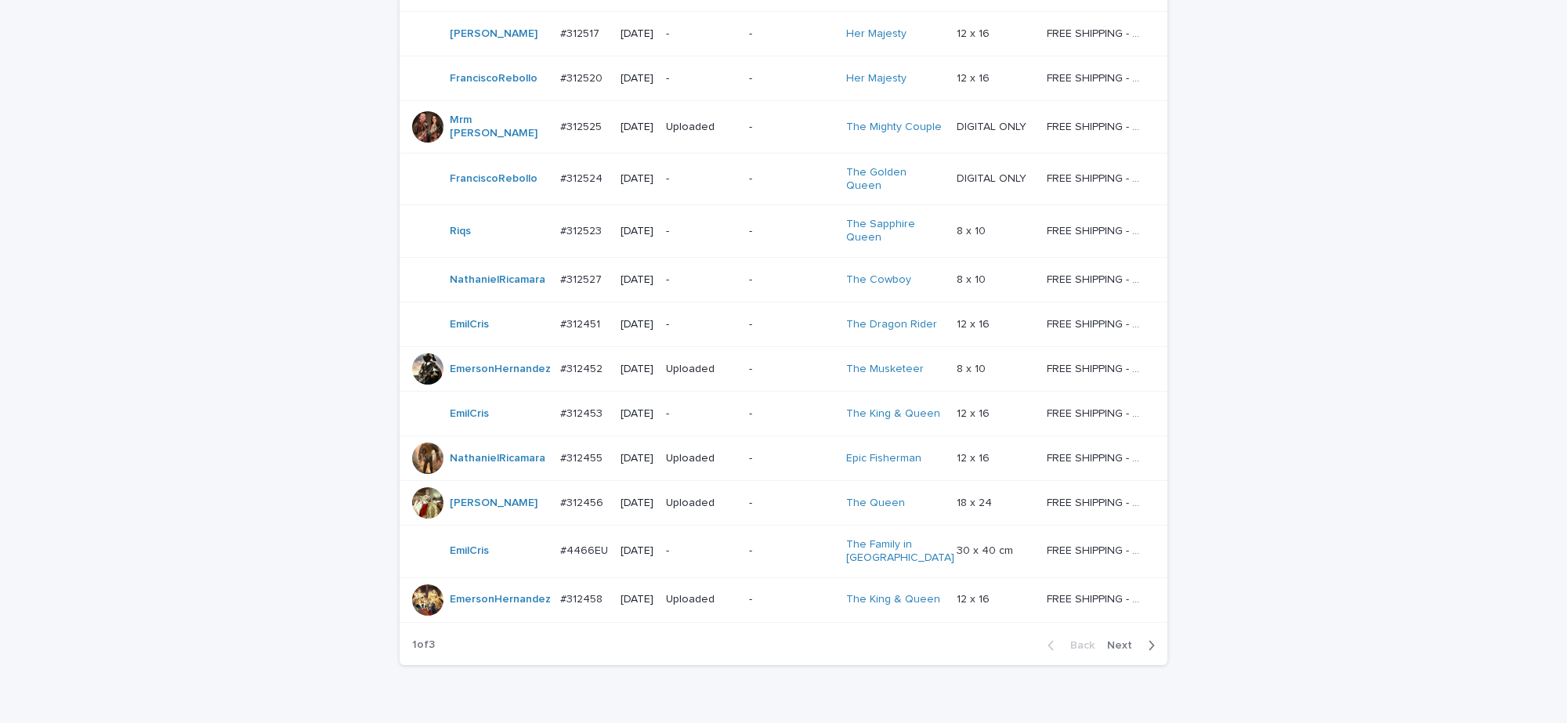
scroll to position [1244, 0]
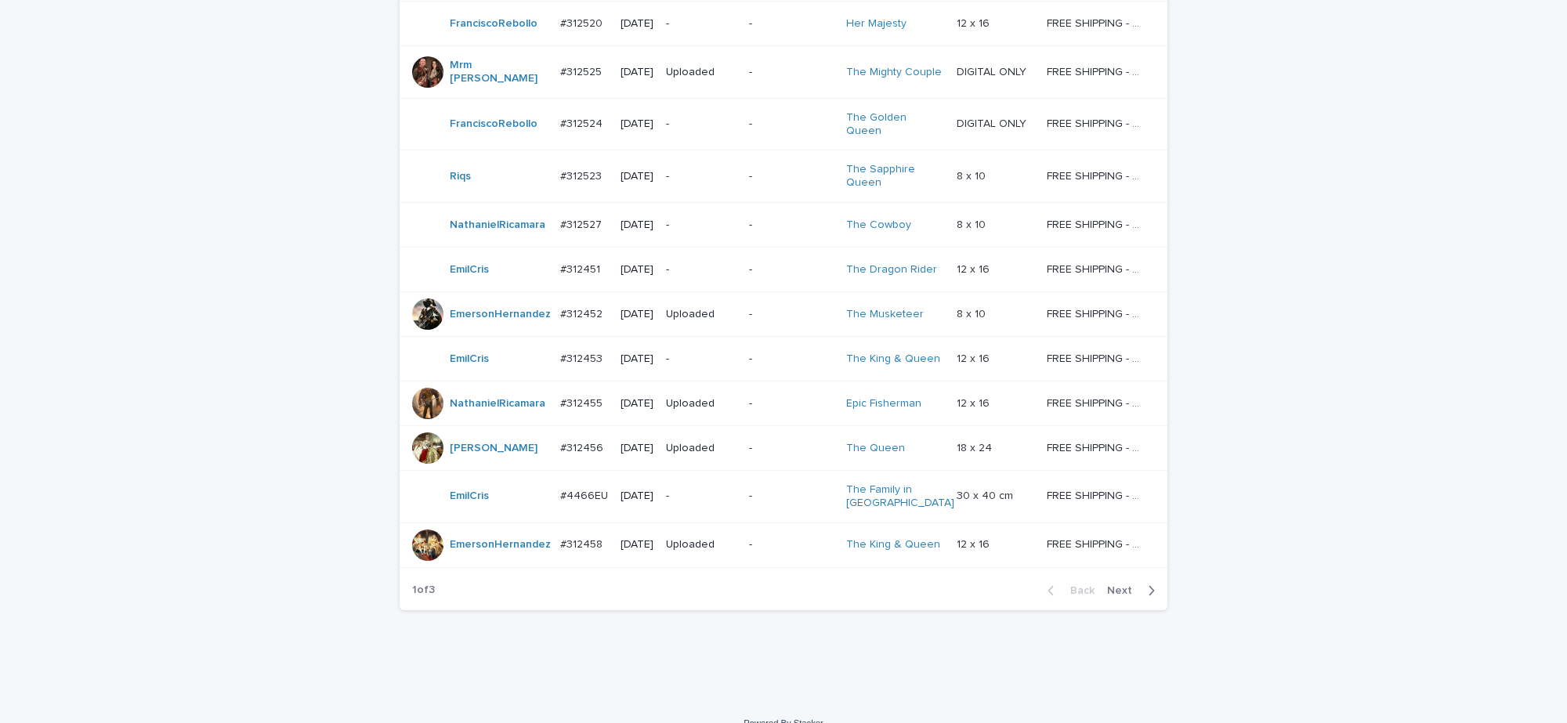
click at [754, 336] on td "-" at bounding box center [791, 358] width 96 height 45
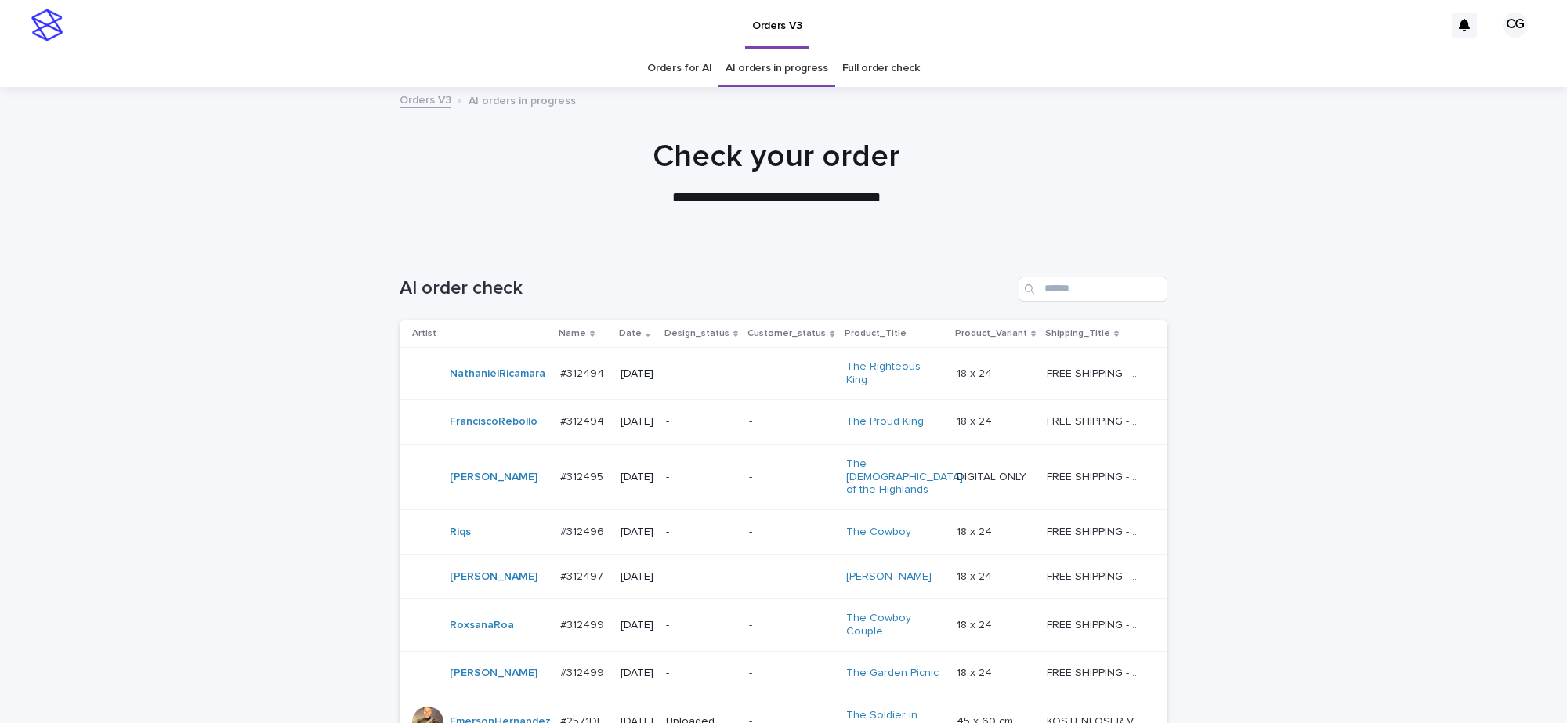
click at [752, 364] on td "-" at bounding box center [791, 374] width 96 height 52
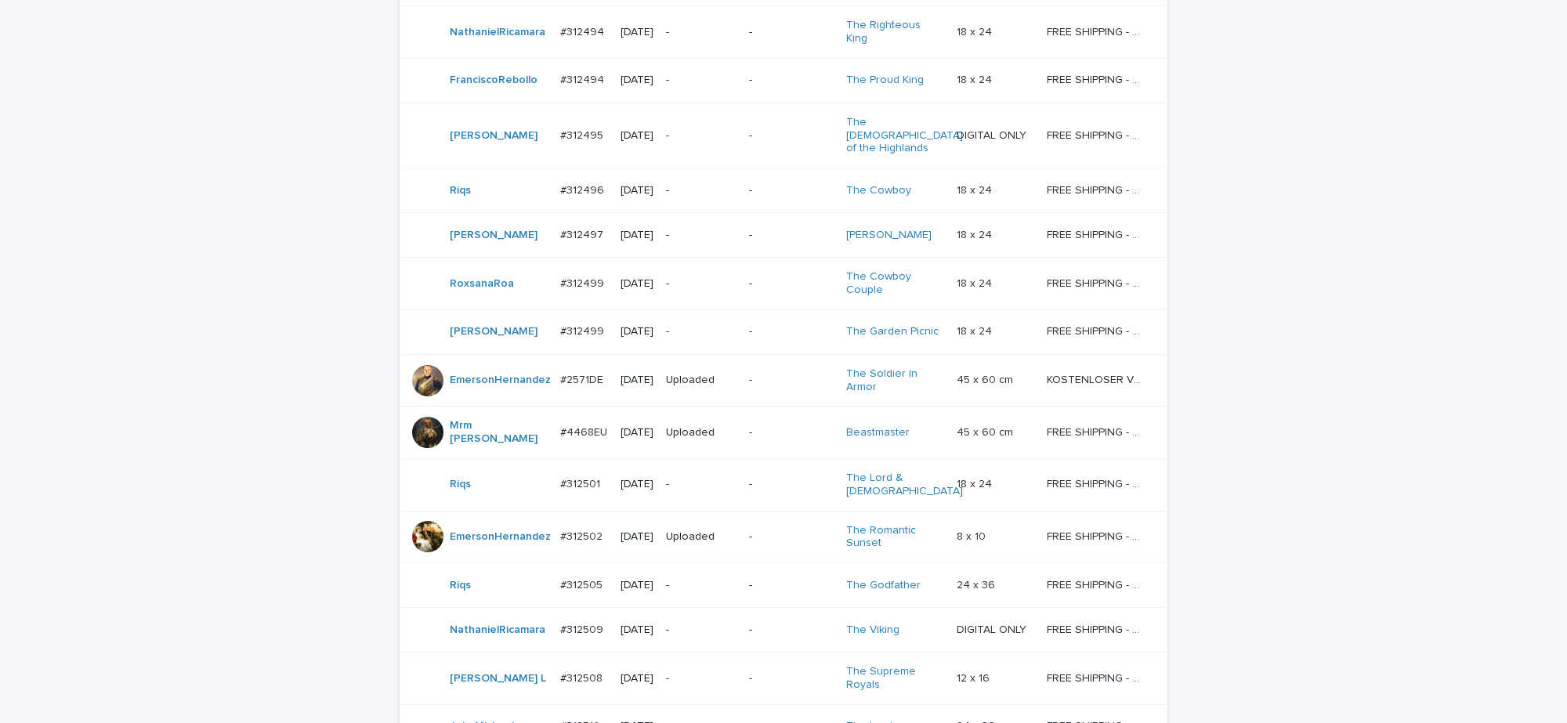
scroll to position [343, 0]
click at [740, 457] on td "-" at bounding box center [701, 483] width 83 height 52
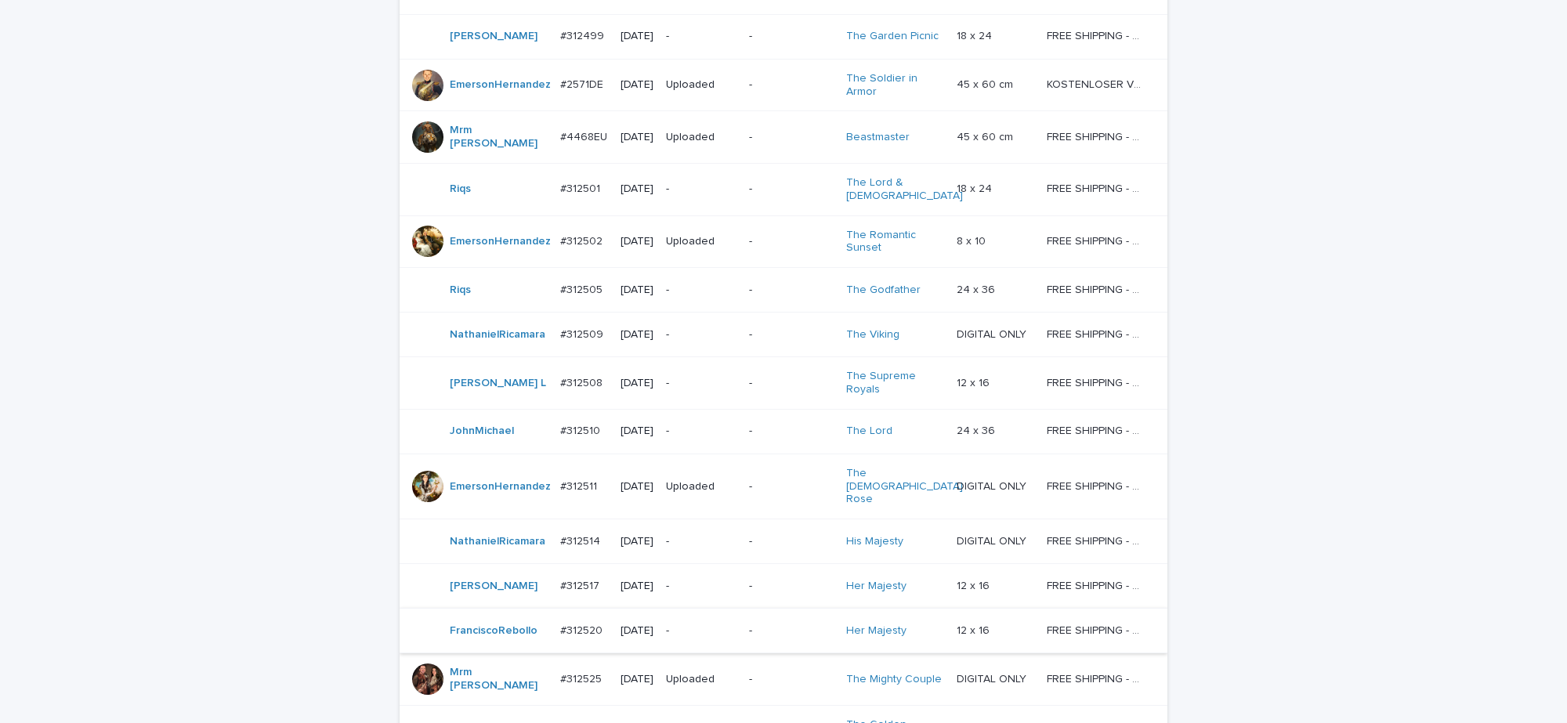
scroll to position [1029, 0]
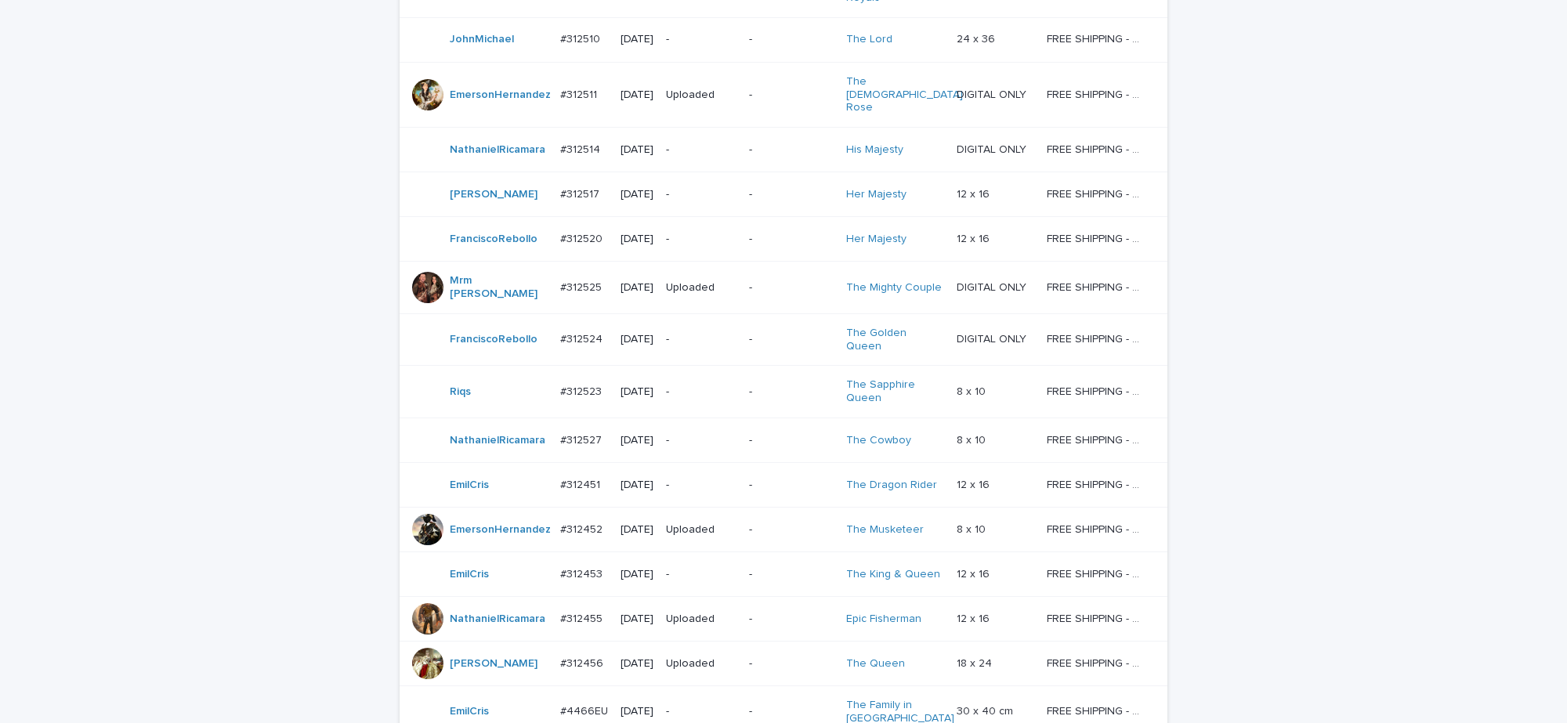
click at [731, 523] on p "Uploaded" at bounding box center [701, 529] width 71 height 13
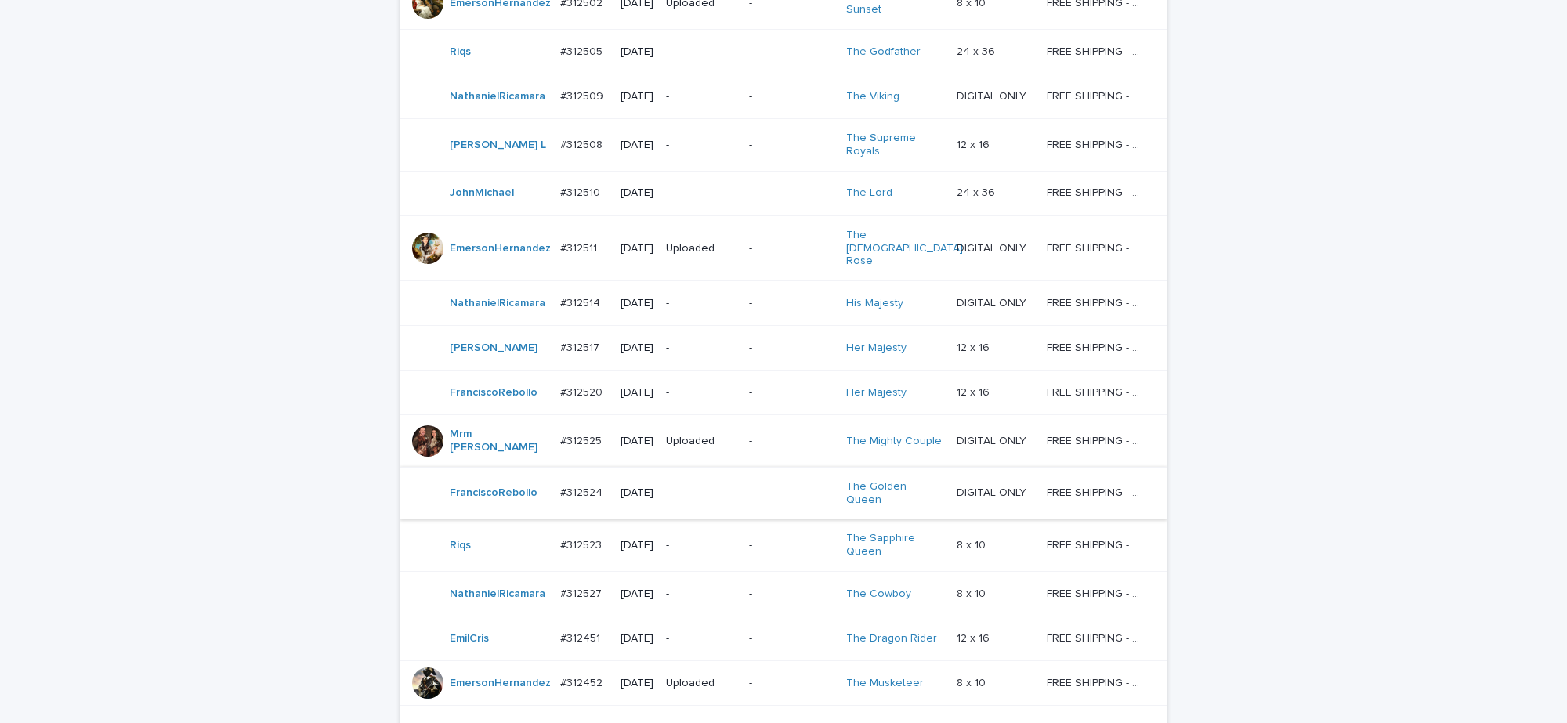
scroll to position [833, 0]
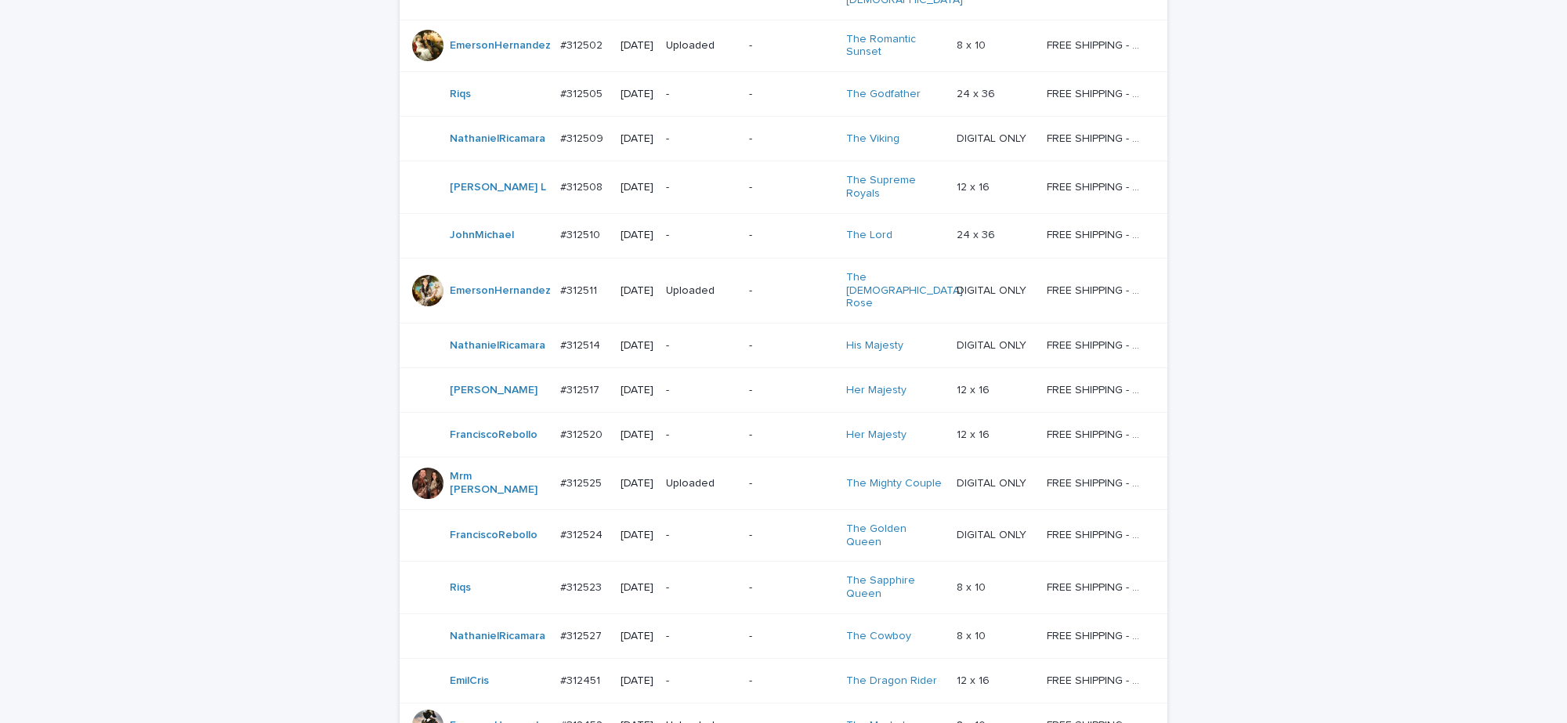
click at [736, 333] on div "-" at bounding box center [701, 346] width 71 height 26
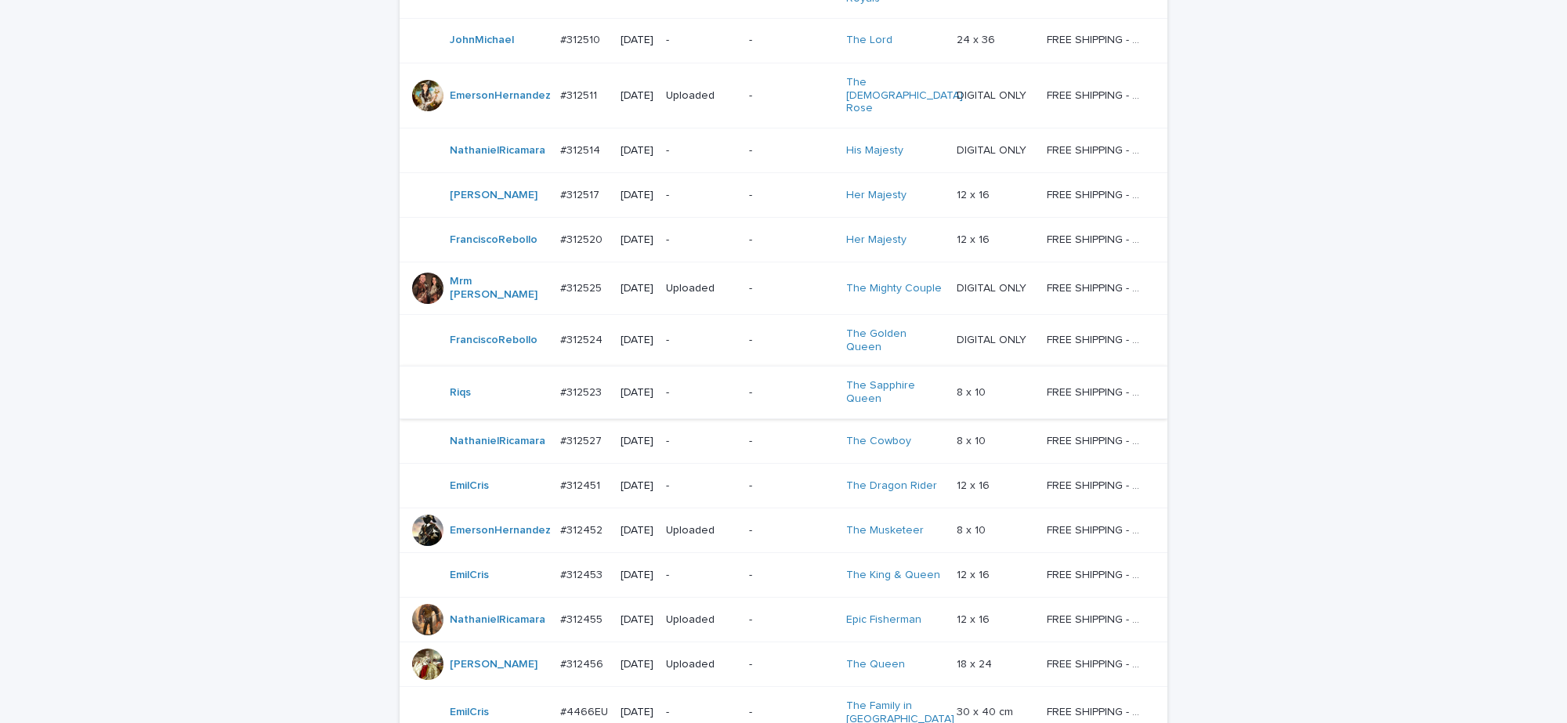
scroll to position [1029, 0]
